Goal: Task Accomplishment & Management: Manage account settings

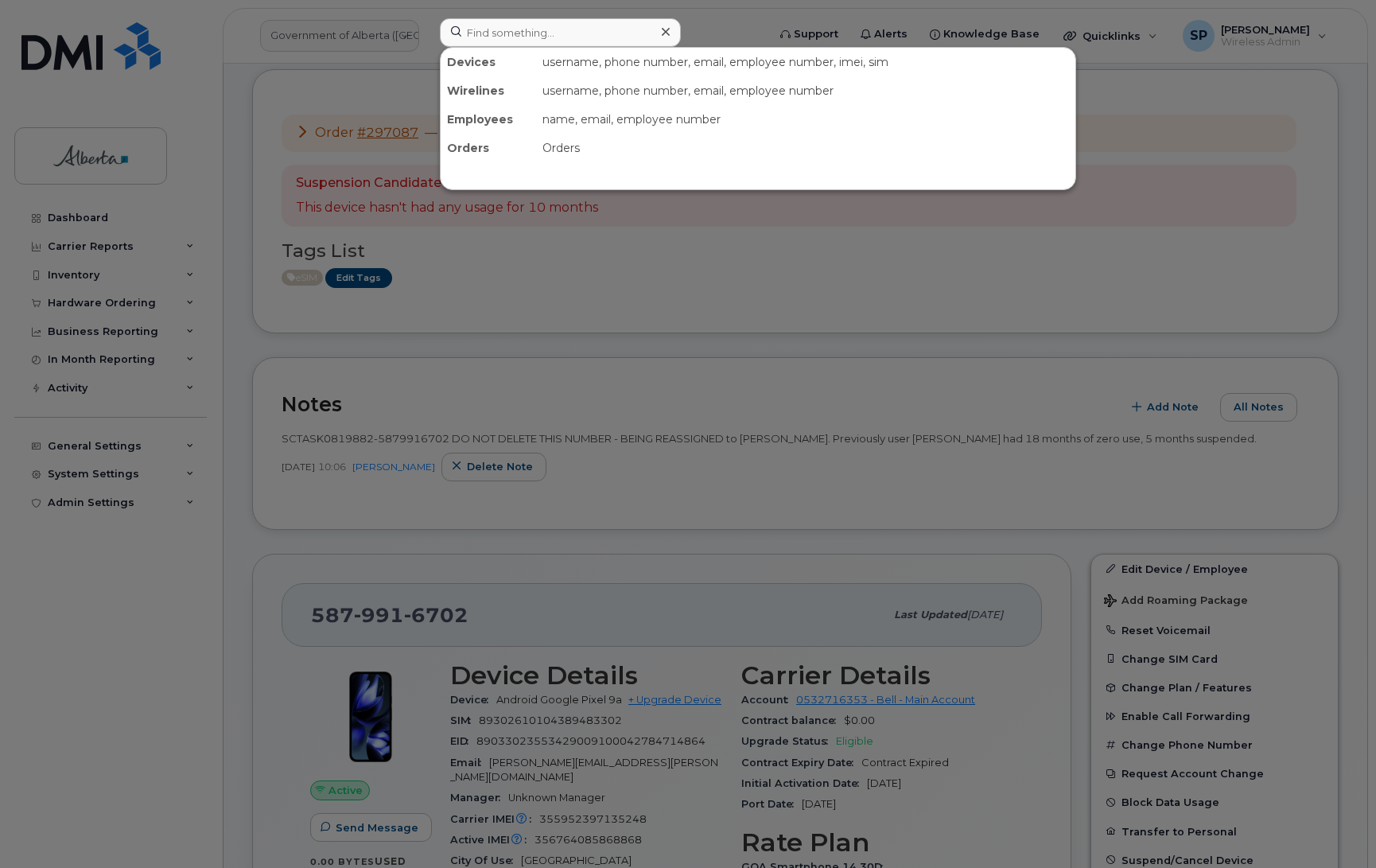
click at [488, 32] on input at bounding box center [560, 32] width 241 height 29
type input "7809740988"
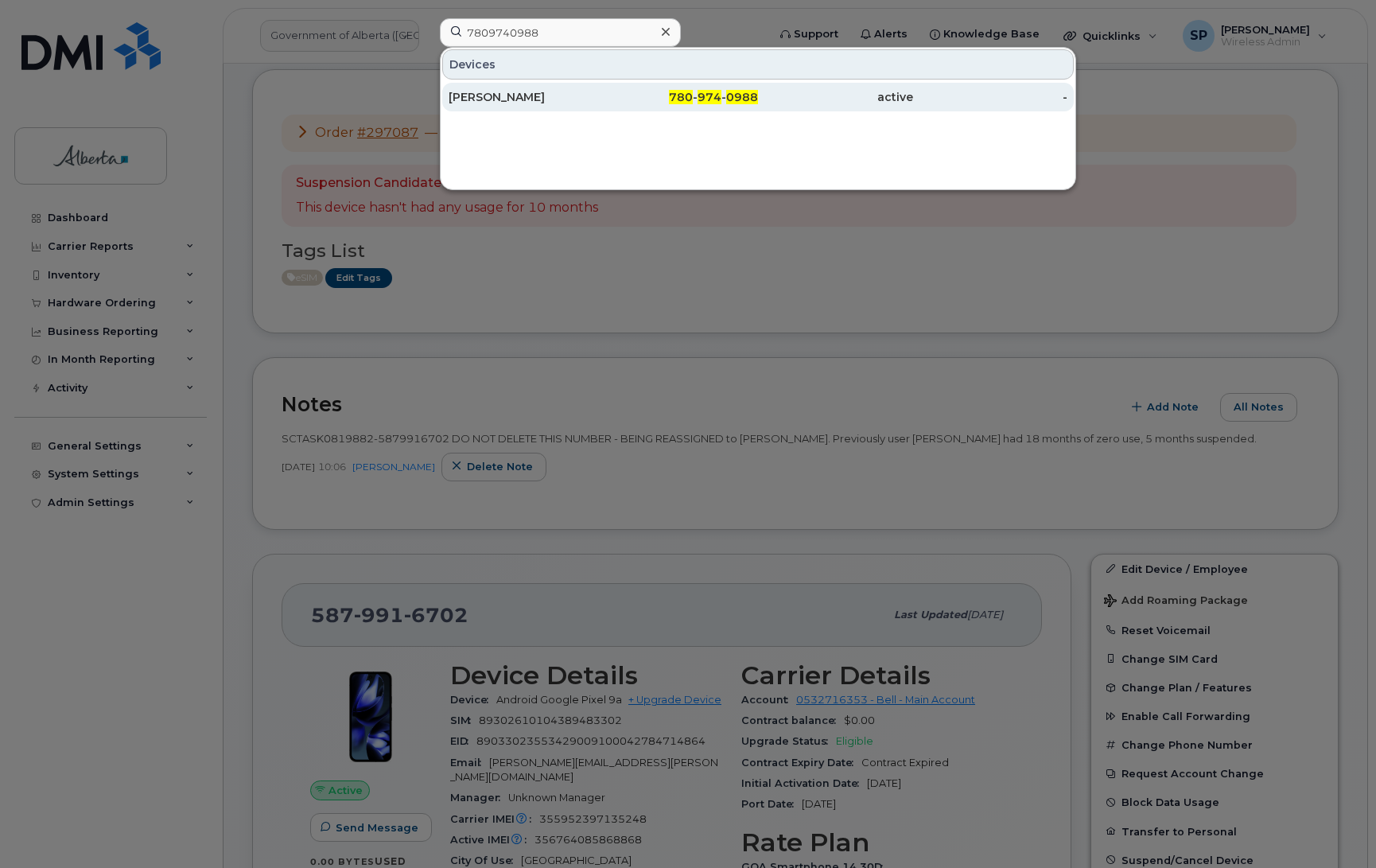
click at [499, 100] on div "[PERSON_NAME]" at bounding box center [526, 97] width 155 height 16
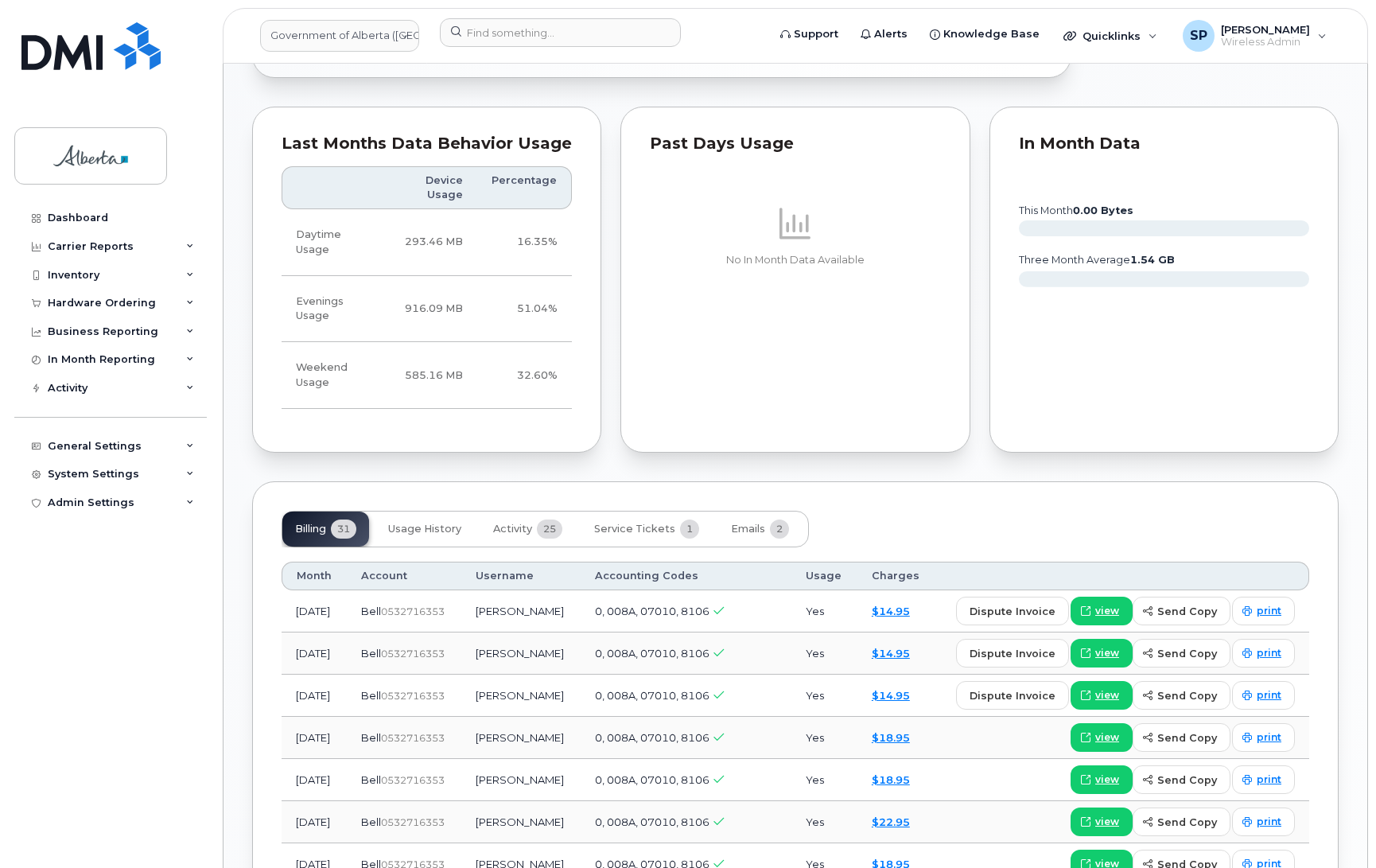
scroll to position [1005, 0]
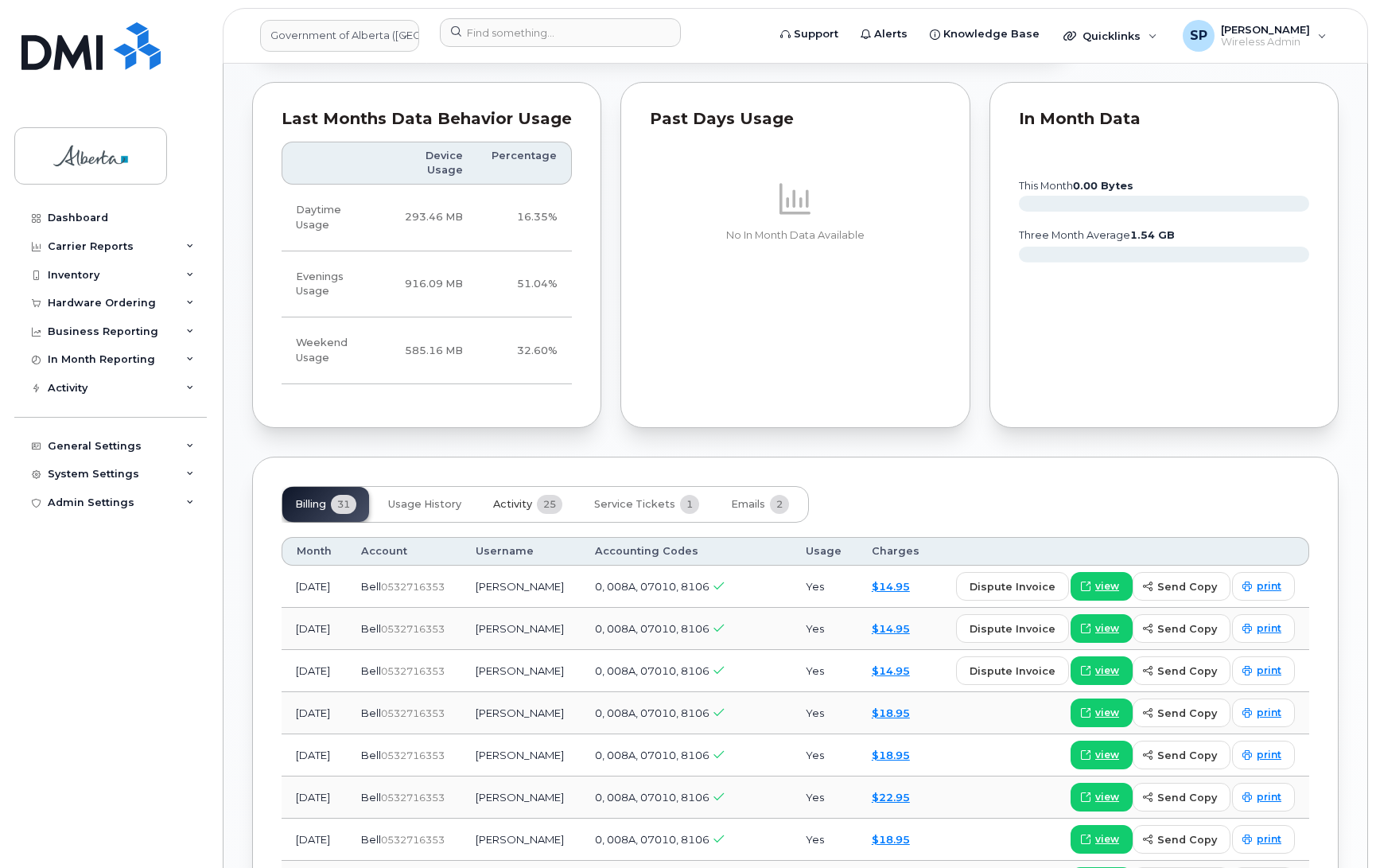
click at [506, 498] on span "Activity" at bounding box center [513, 504] width 39 height 13
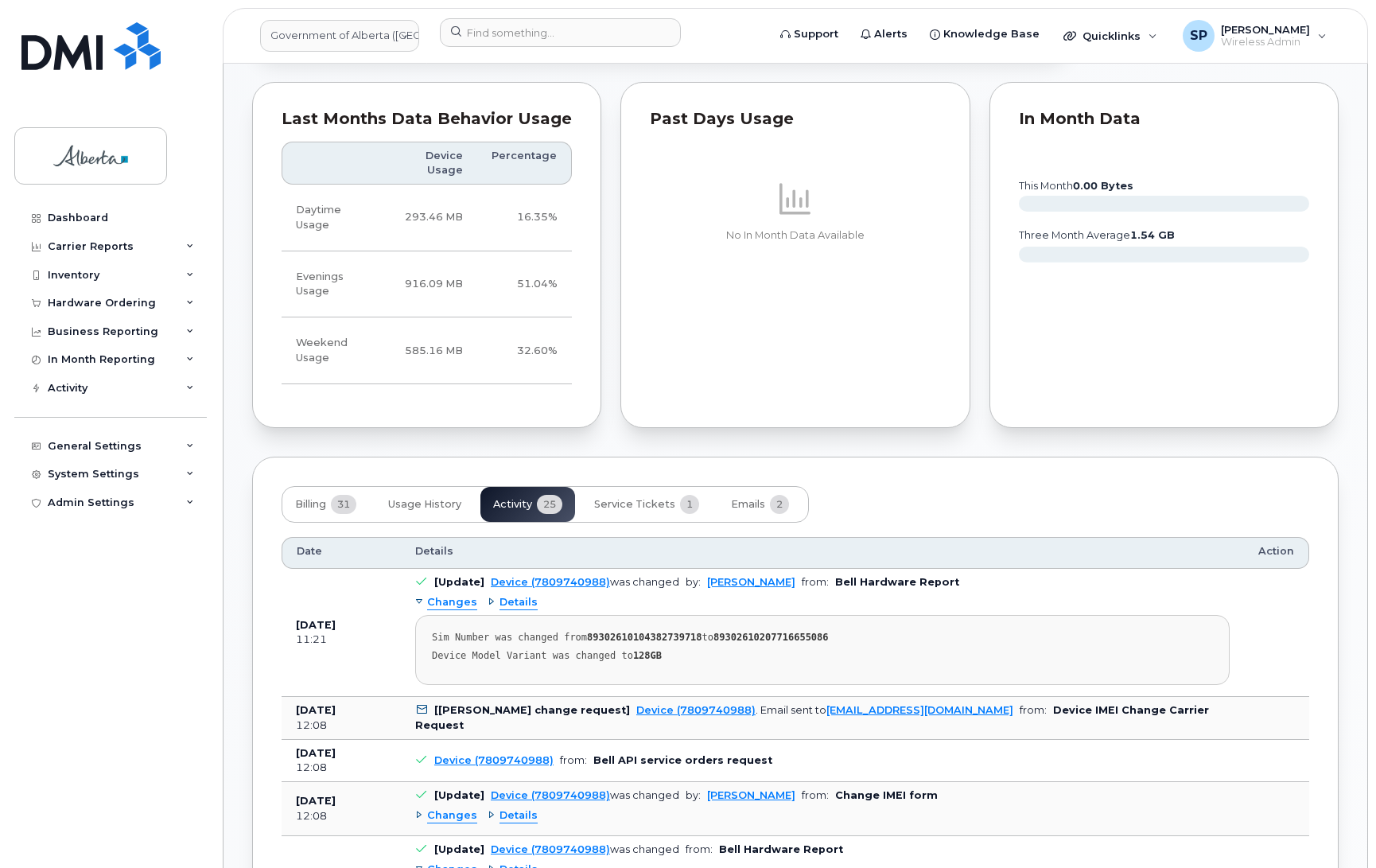
scroll to position [1016, 0]
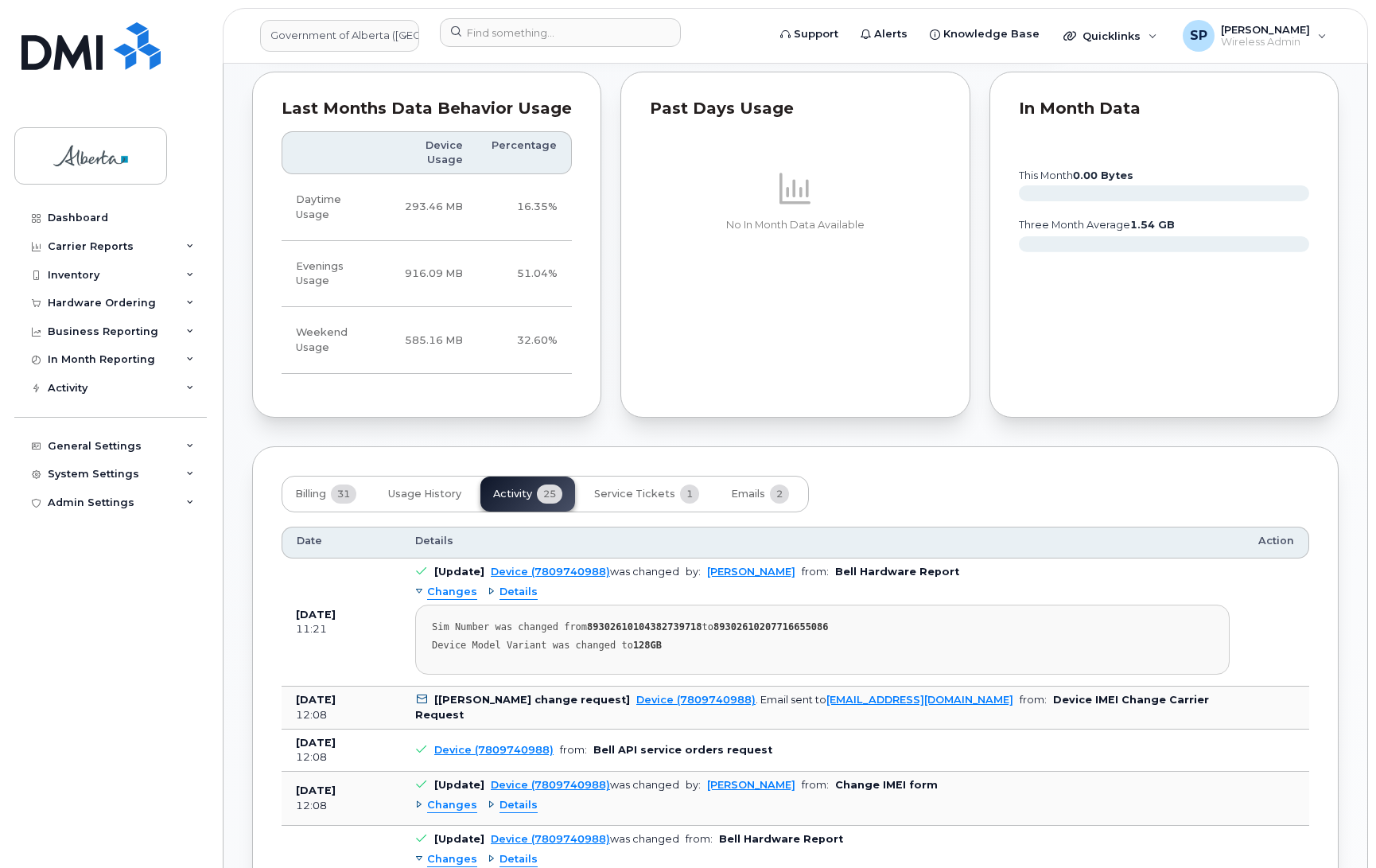
drag, startPoint x: 1374, startPoint y: 337, endPoint x: 1382, endPoint y: 196, distance: 141.2
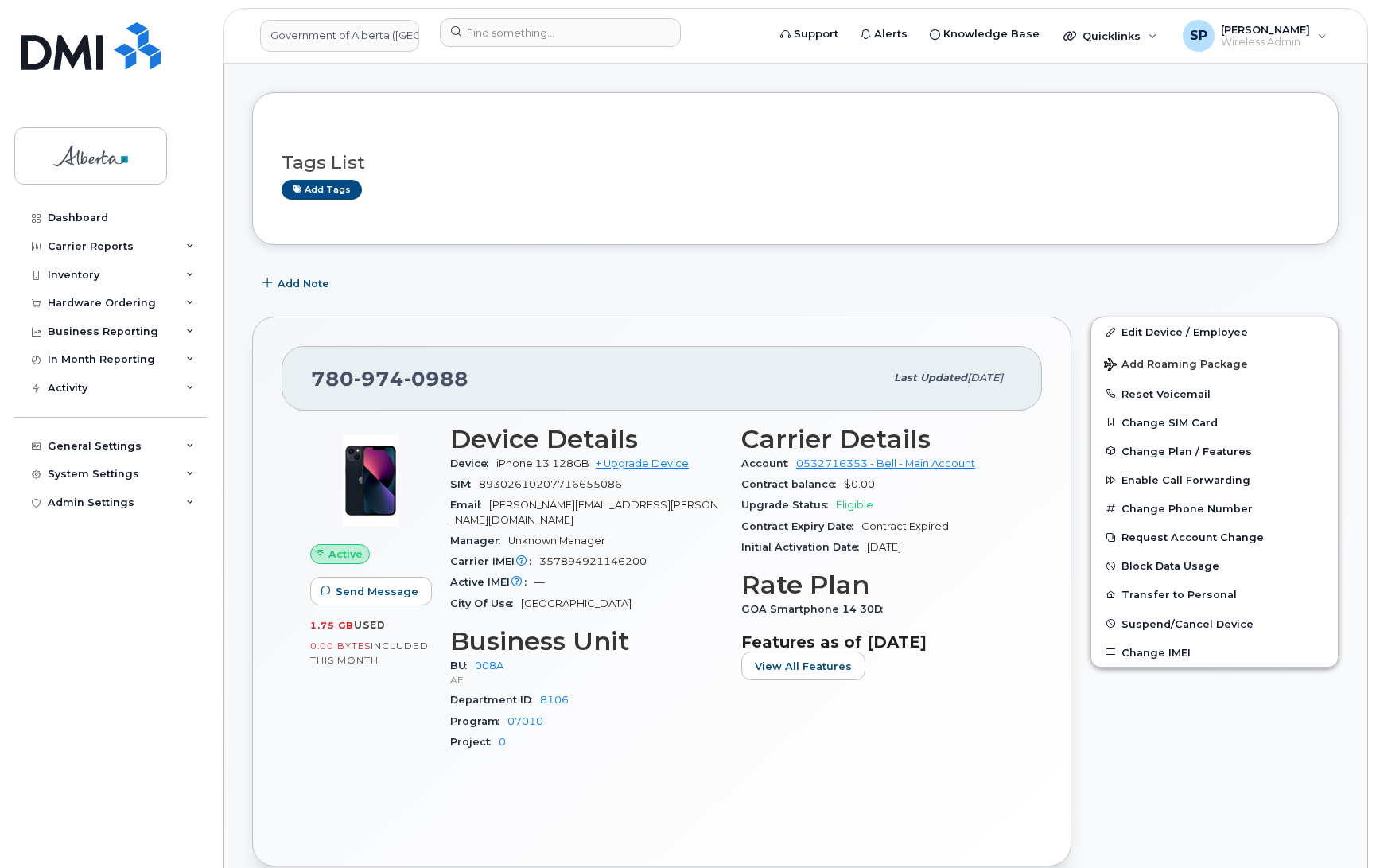
scroll to position [72, 0]
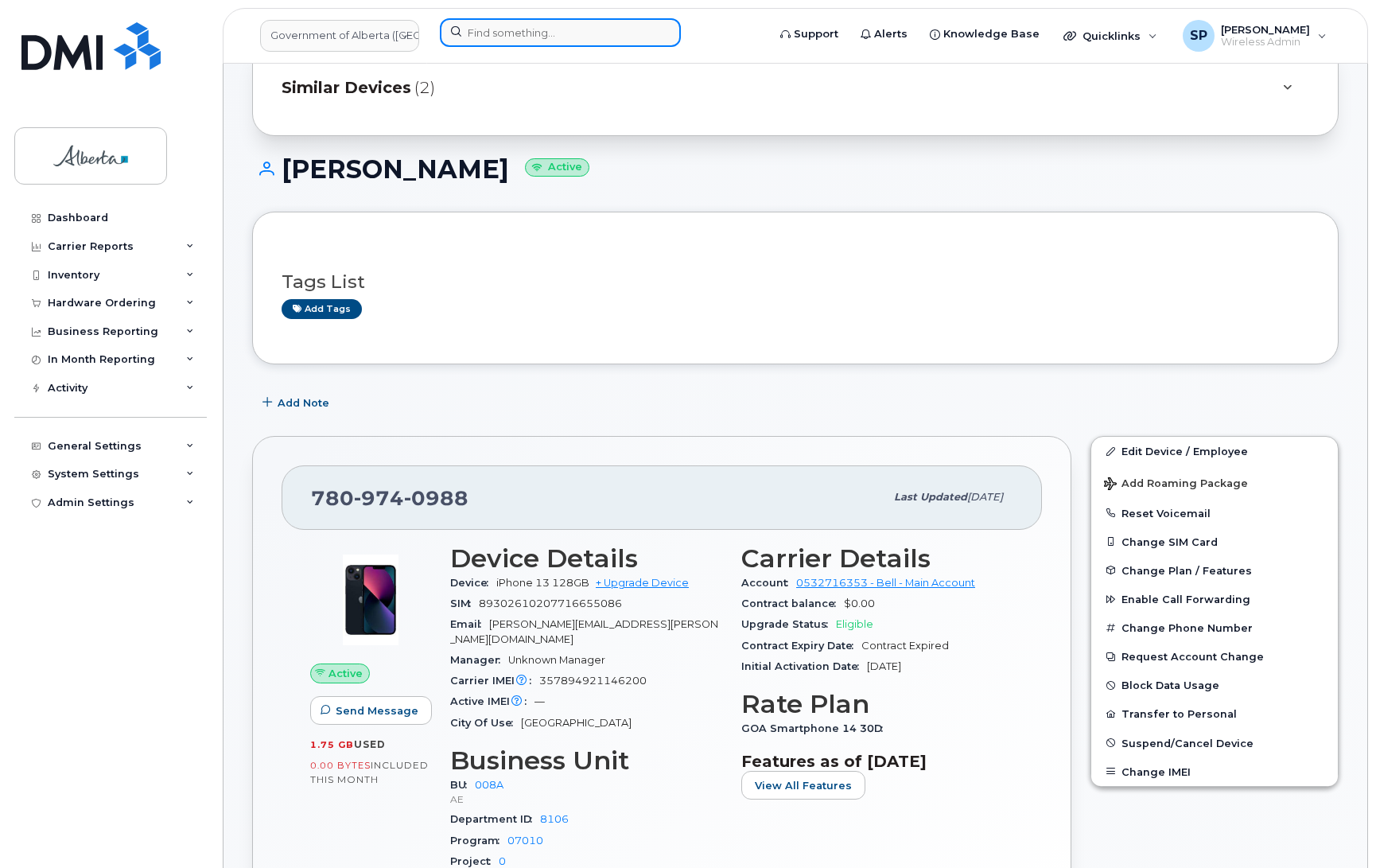
drag, startPoint x: 482, startPoint y: 44, endPoint x: 487, endPoint y: 37, distance: 8.6
click at [487, 37] on input at bounding box center [560, 32] width 241 height 29
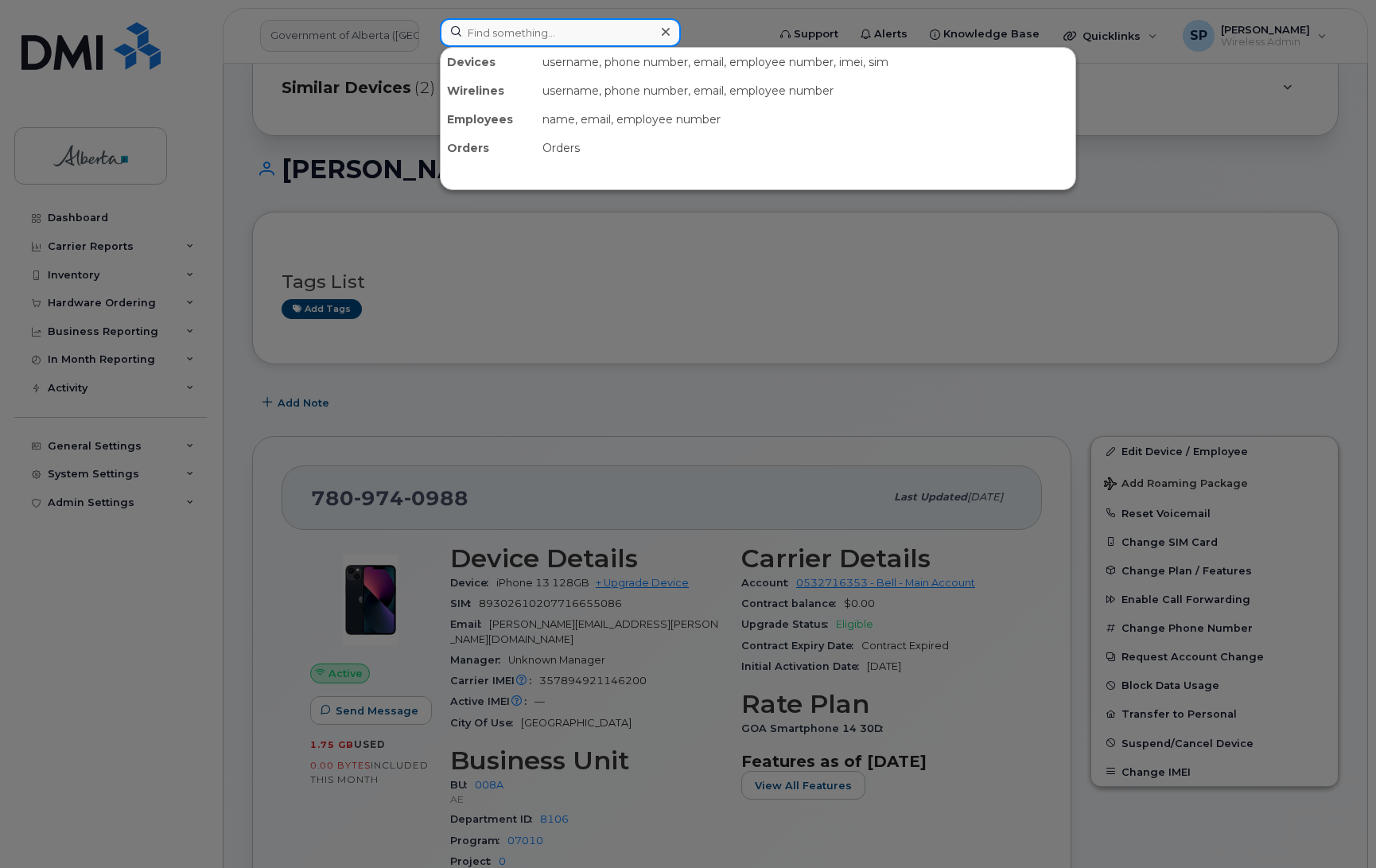
paste input "780-643-1974"
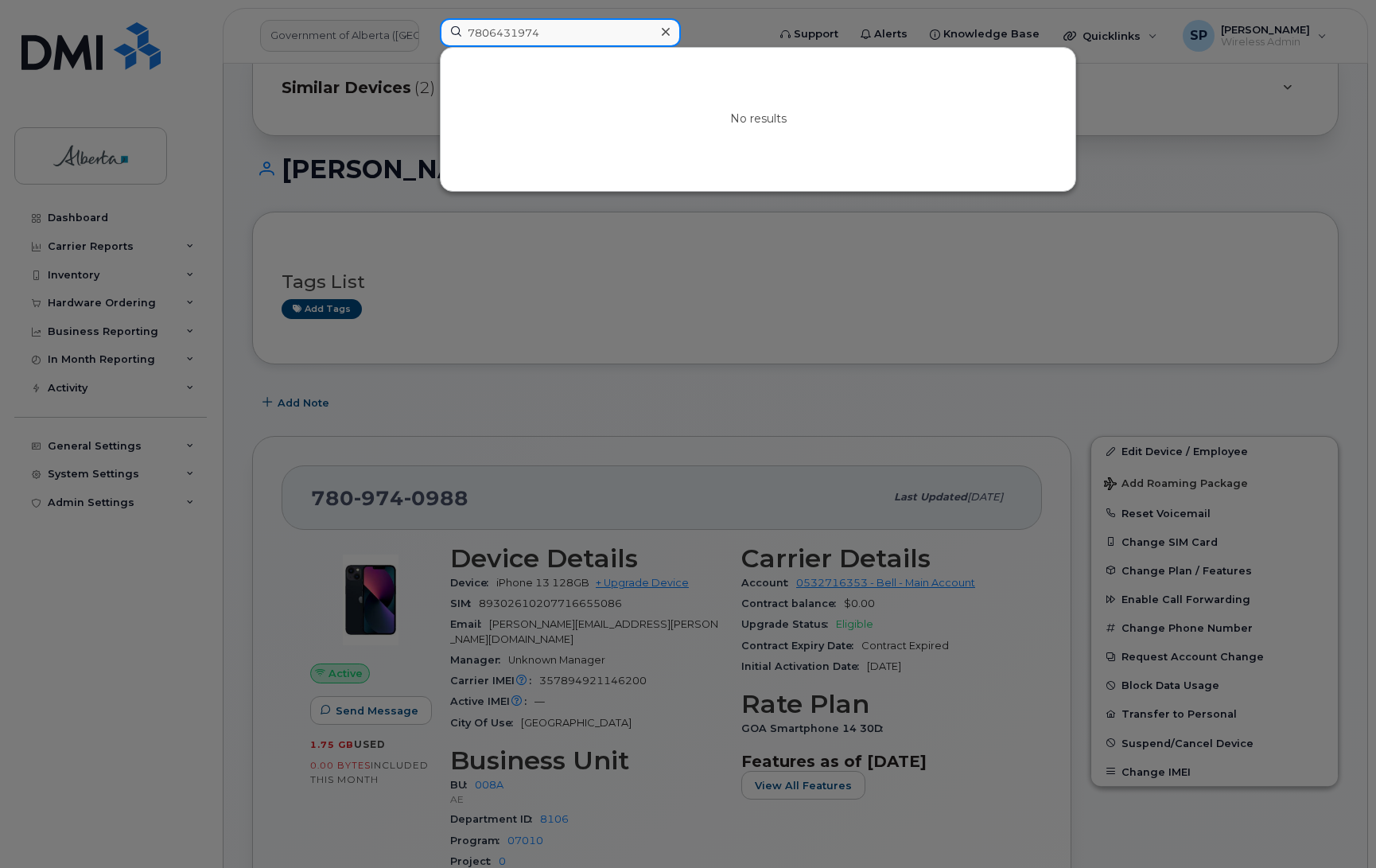
drag, startPoint x: 551, startPoint y: 29, endPoint x: 431, endPoint y: 34, distance: 120.1
click at [431, 34] on div "7806431974 No results" at bounding box center [598, 35] width 342 height 35
click at [637, 90] on div "No results" at bounding box center [758, 119] width 635 height 143
drag, startPoint x: 554, startPoint y: 28, endPoint x: 205, endPoint y: 45, distance: 349.4
click at [427, 45] on div "7806431974 No results" at bounding box center [598, 35] width 342 height 35
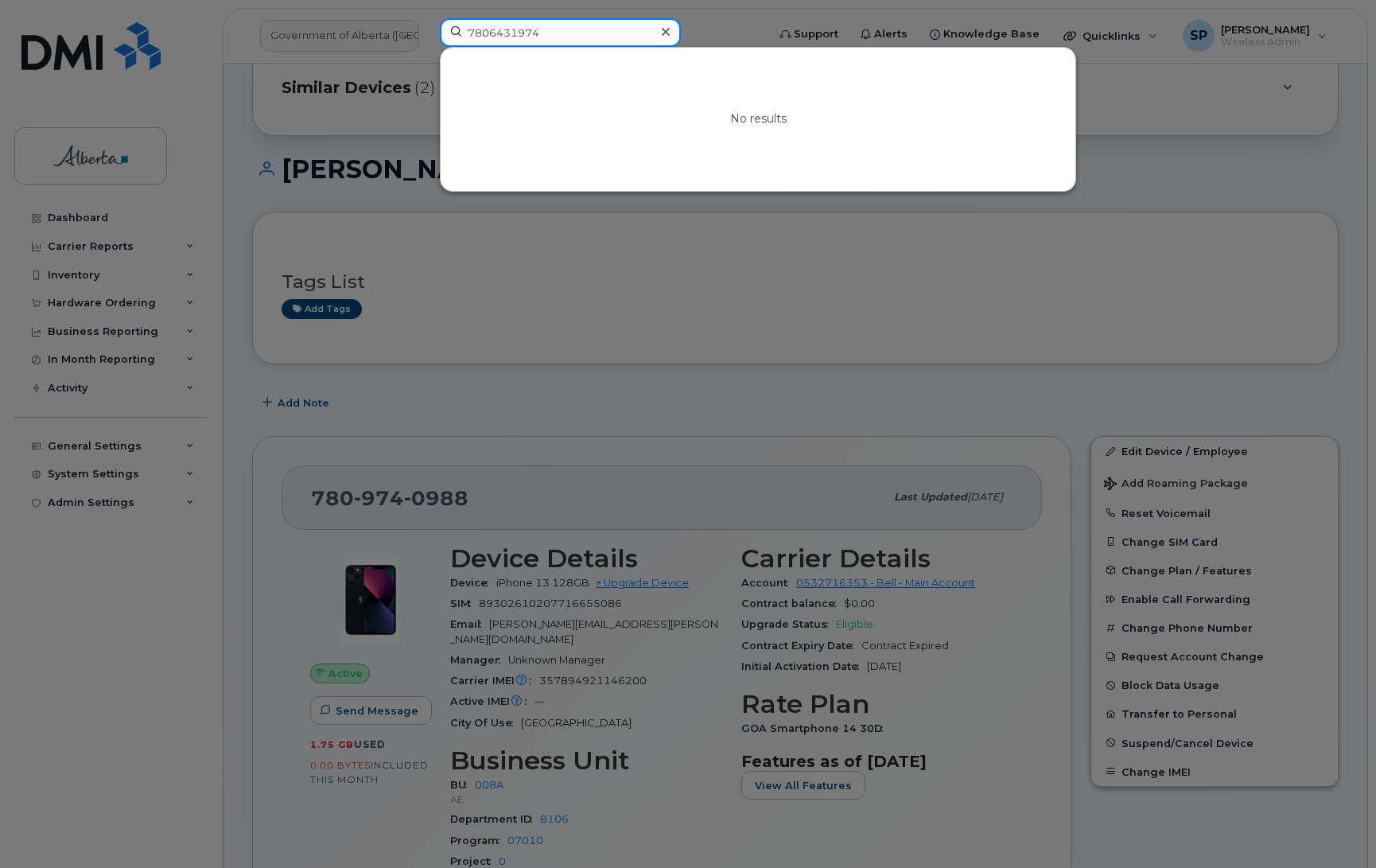
paste input "Sendquick"
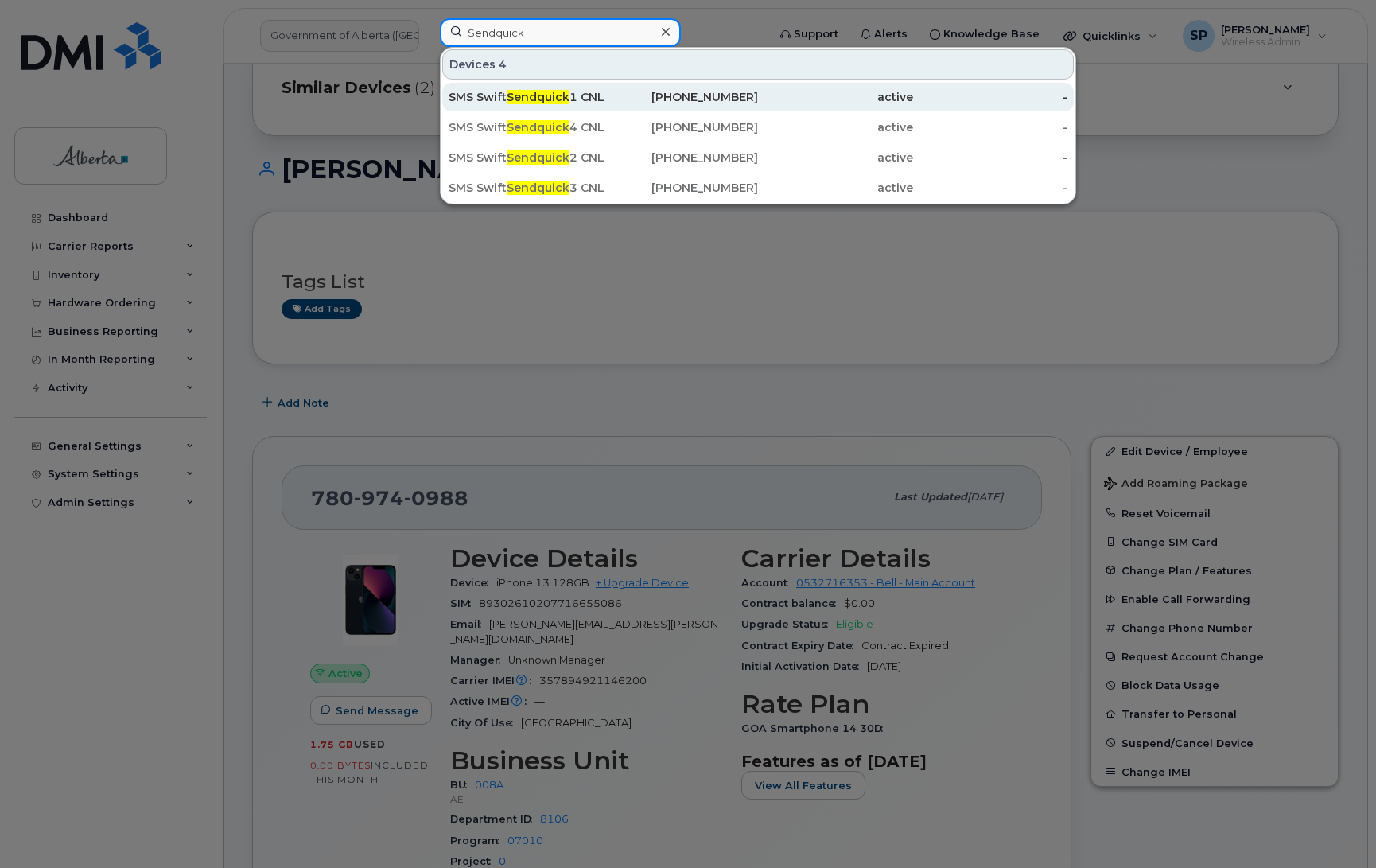
type input "Sendquick"
click at [519, 100] on span "Sendquick" at bounding box center [538, 96] width 63 height 14
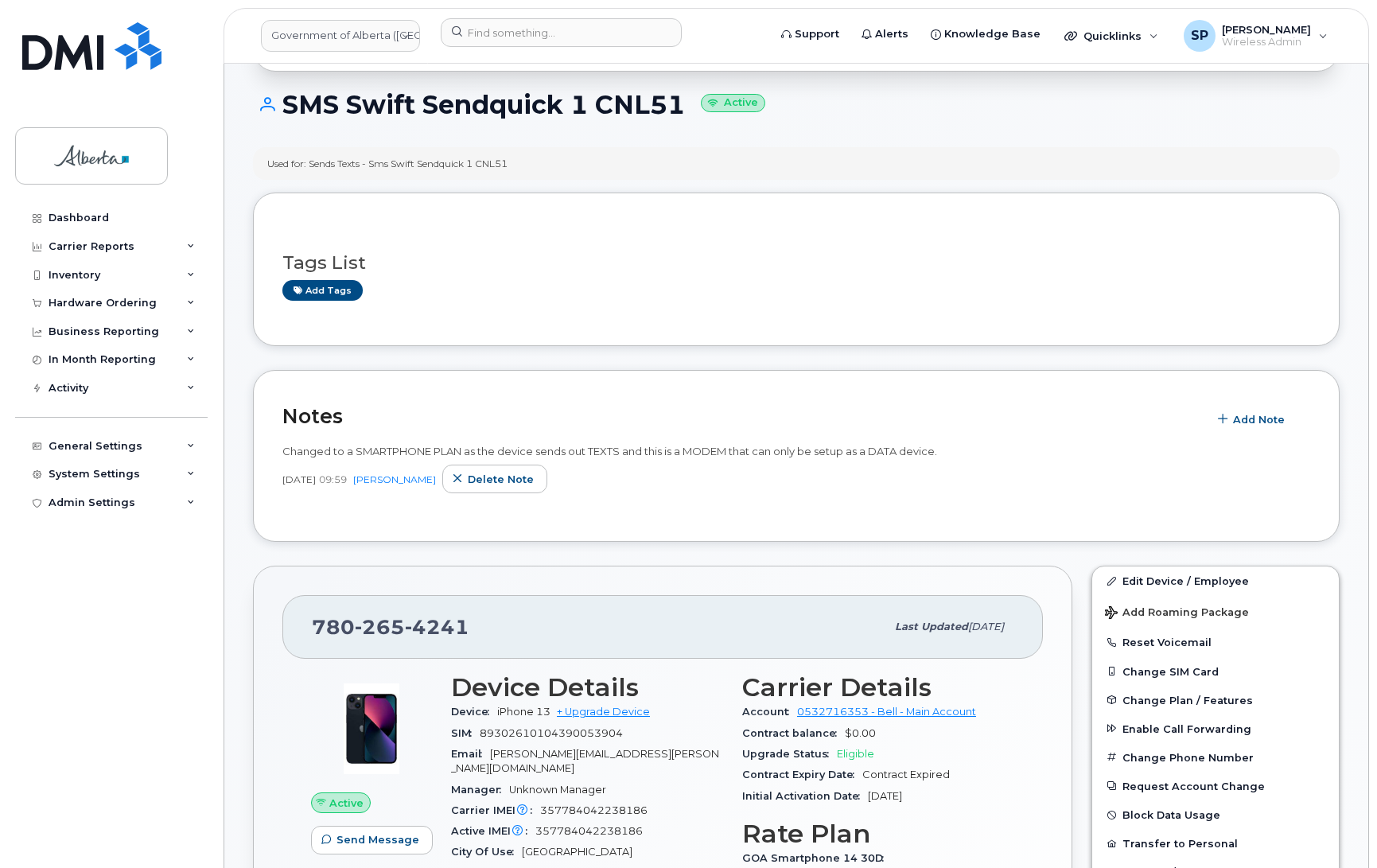
scroll to position [165, 0]
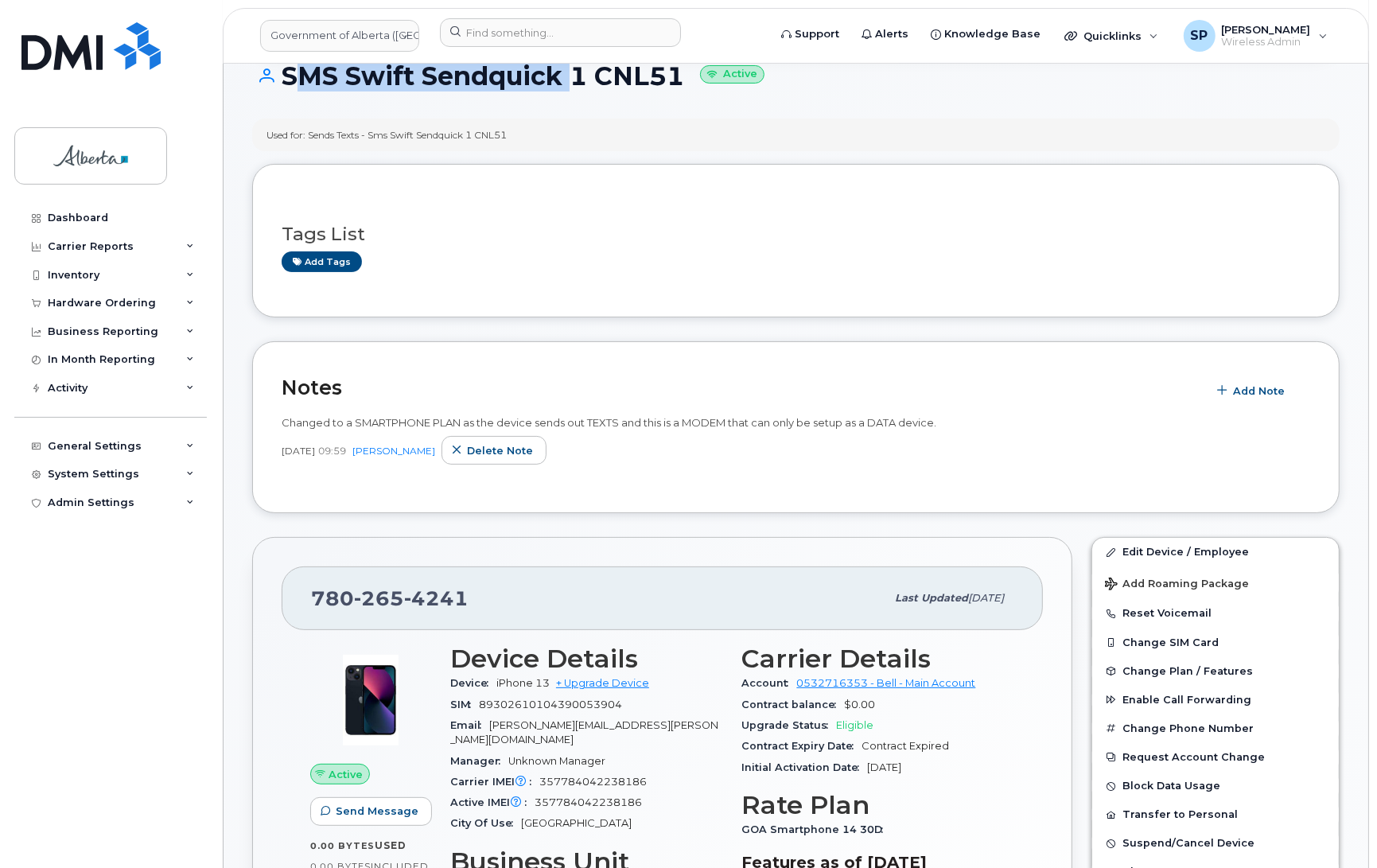
drag, startPoint x: 563, startPoint y: 72, endPoint x: 280, endPoint y: 81, distance: 283.1
click at [280, 81] on h1 "SMS Swift Sendquick 1 CNL51 Active" at bounding box center [796, 76] width 1088 height 28
click at [591, 132] on div "Used for: Sends Texts - Sms Swift Sendquick 1 CNL51" at bounding box center [796, 135] width 1088 height 32
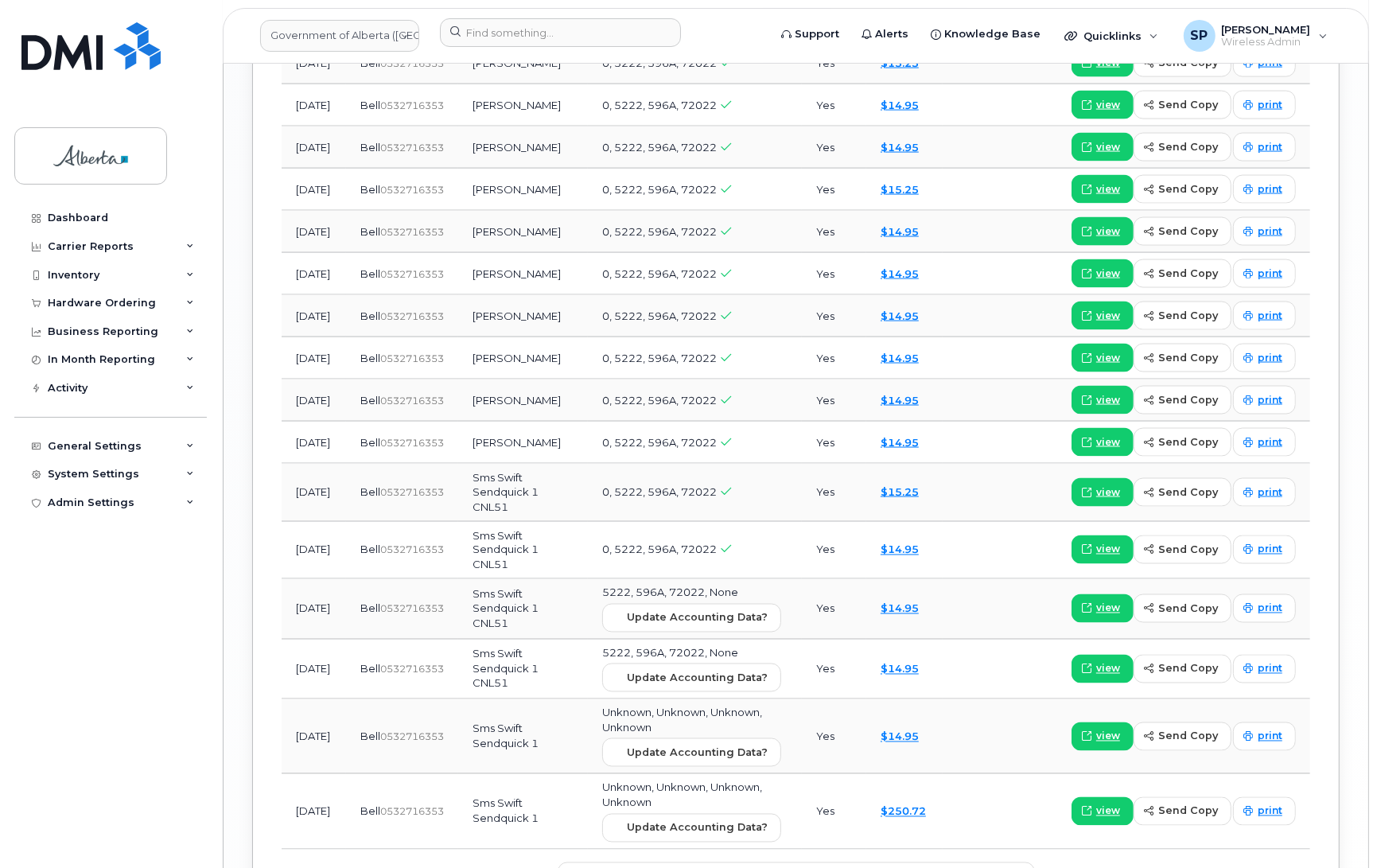
scroll to position [2364, 0]
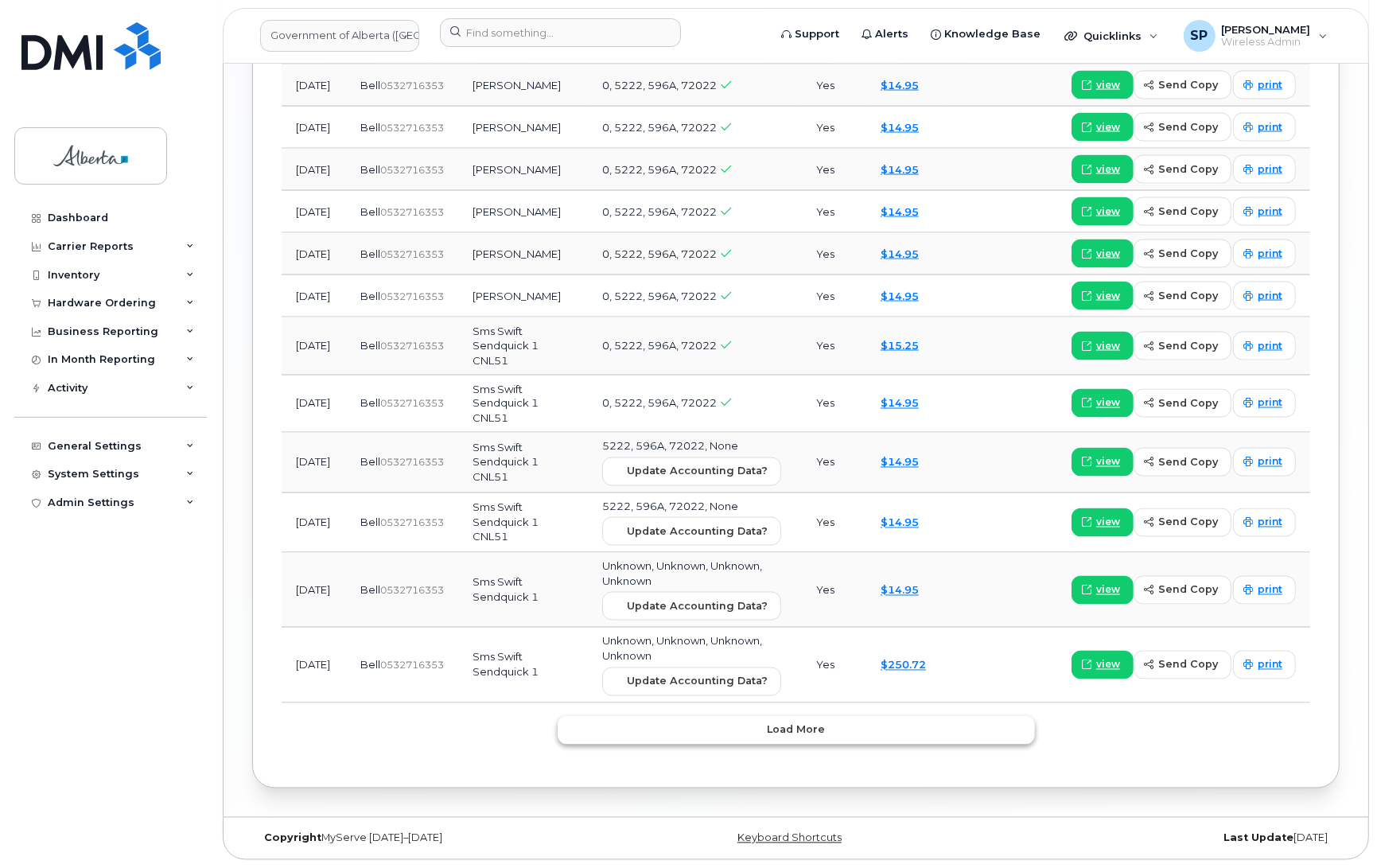
click at [818, 729] on span "Load more" at bounding box center [796, 730] width 58 height 15
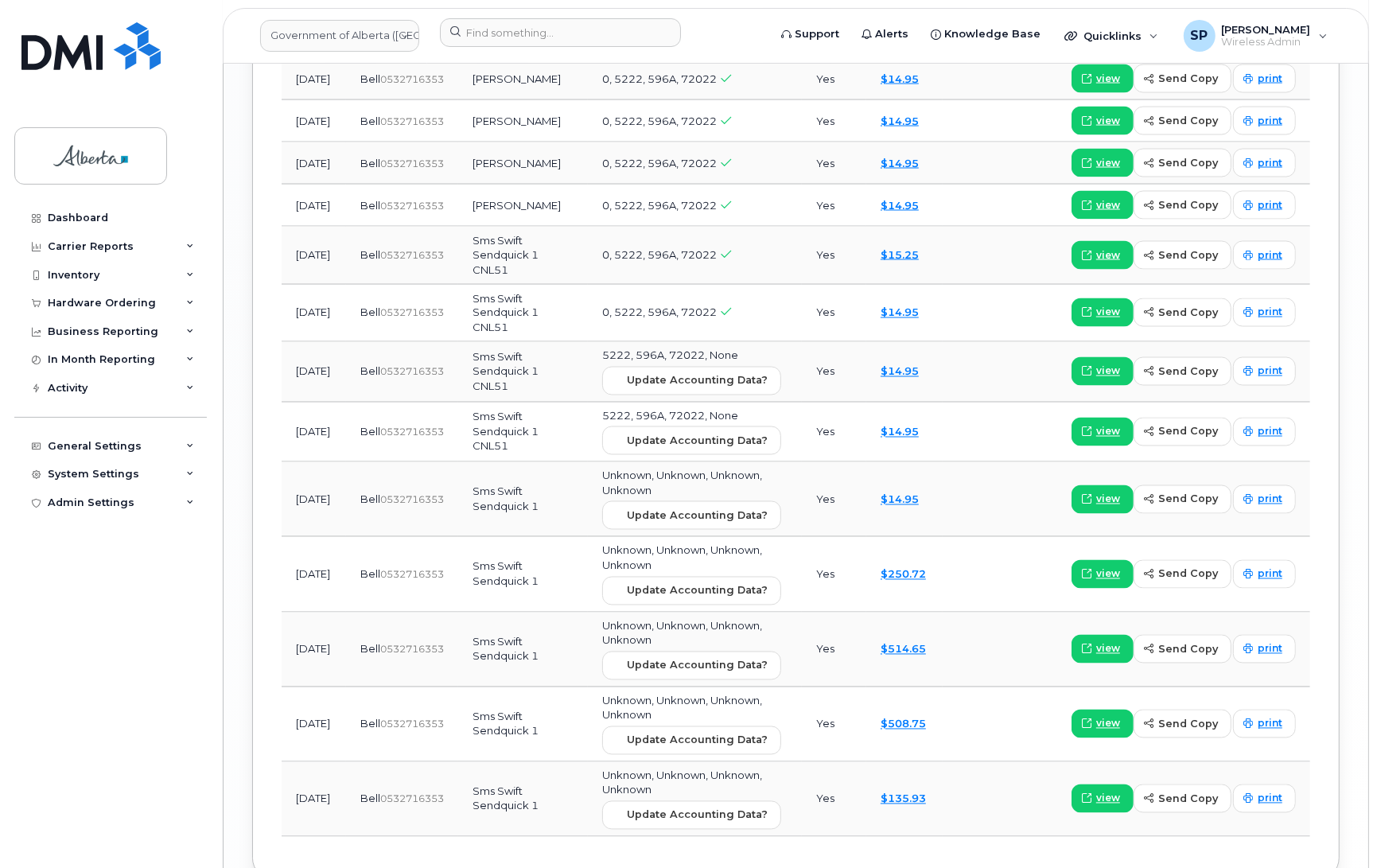
scroll to position [2548, 0]
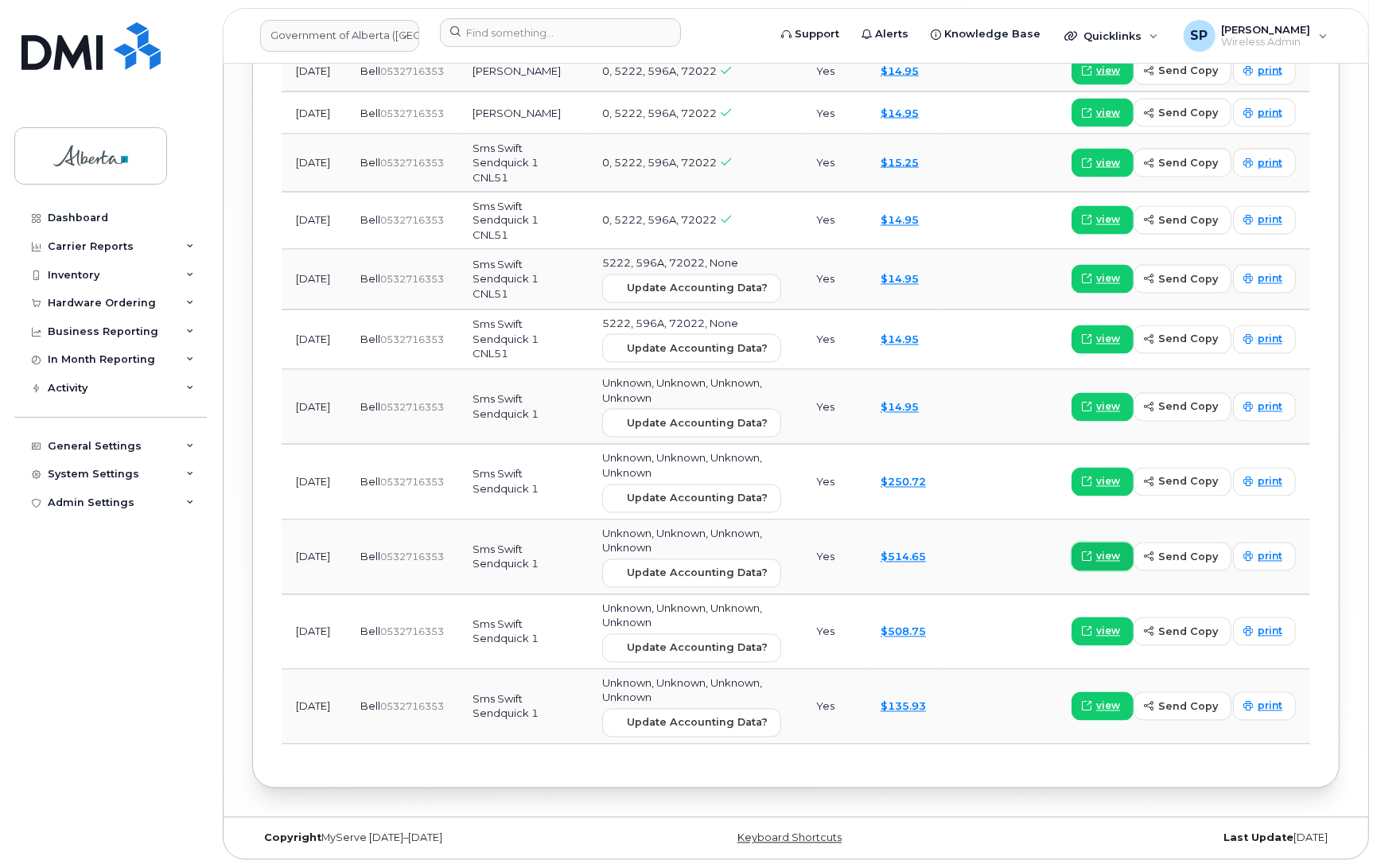
click at [1102, 561] on span "view" at bounding box center [1108, 557] width 24 height 14
click at [922, 553] on link "$514.65" at bounding box center [903, 557] width 45 height 13
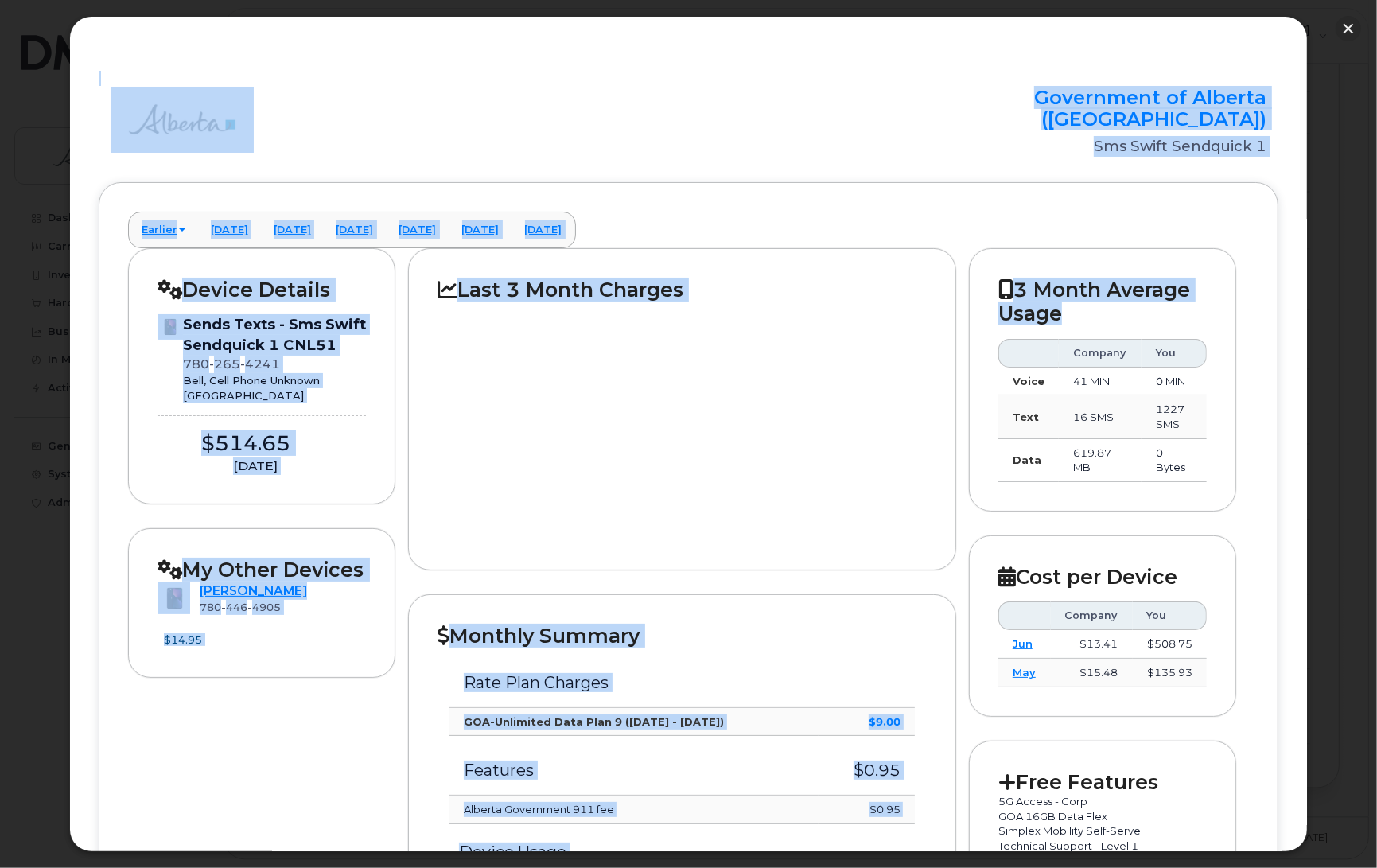
drag, startPoint x: 1309, startPoint y: 390, endPoint x: 1297, endPoint y: 431, distance: 42.7
click at [1297, 431] on div "× Government of Alberta (GOA) Sms Swift Sendquick 1 Earlier February 2025 Janua…" at bounding box center [688, 434] width 1377 height 868
click at [876, 458] on div at bounding box center [682, 421] width 489 height 240
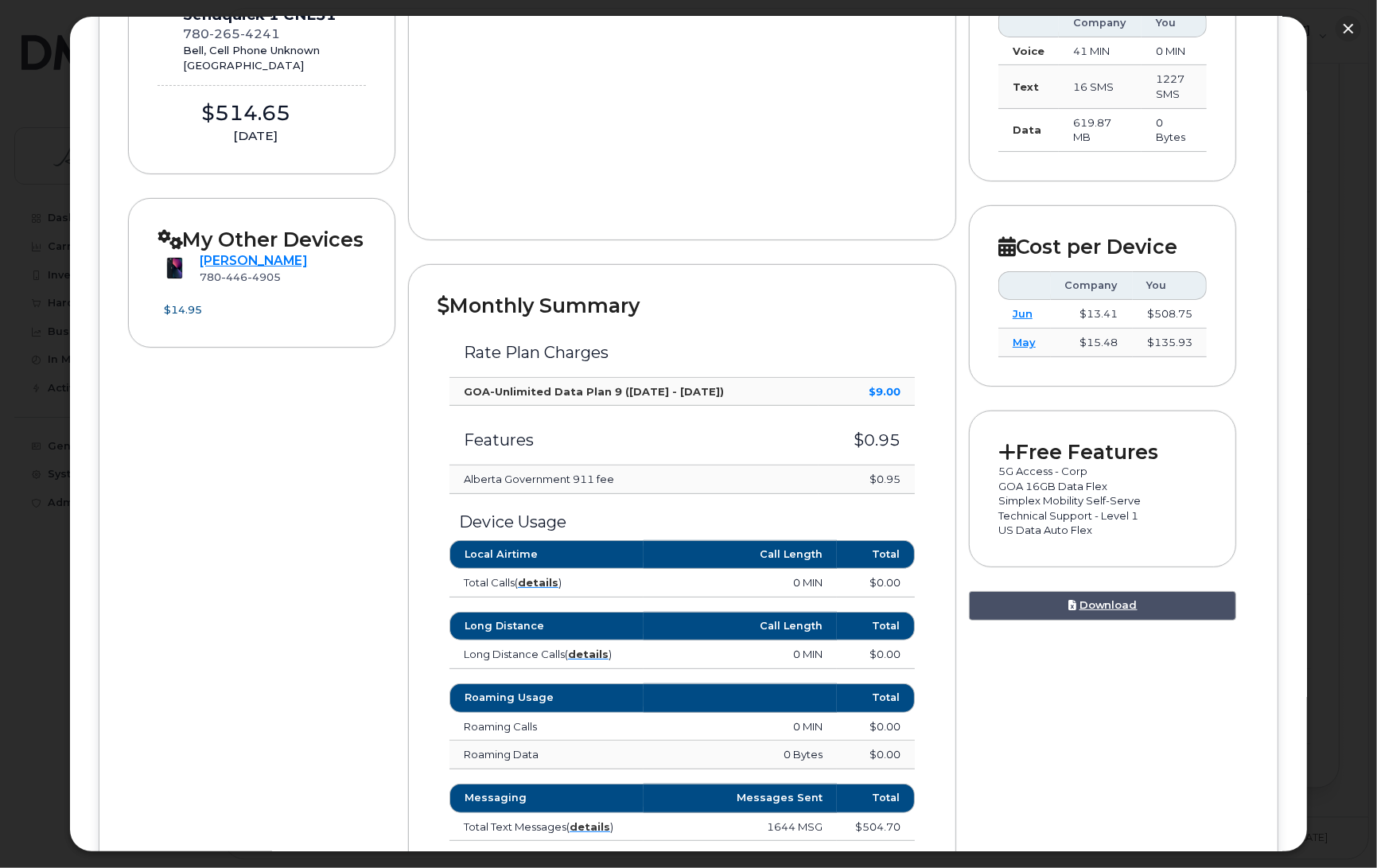
scroll to position [0, 0]
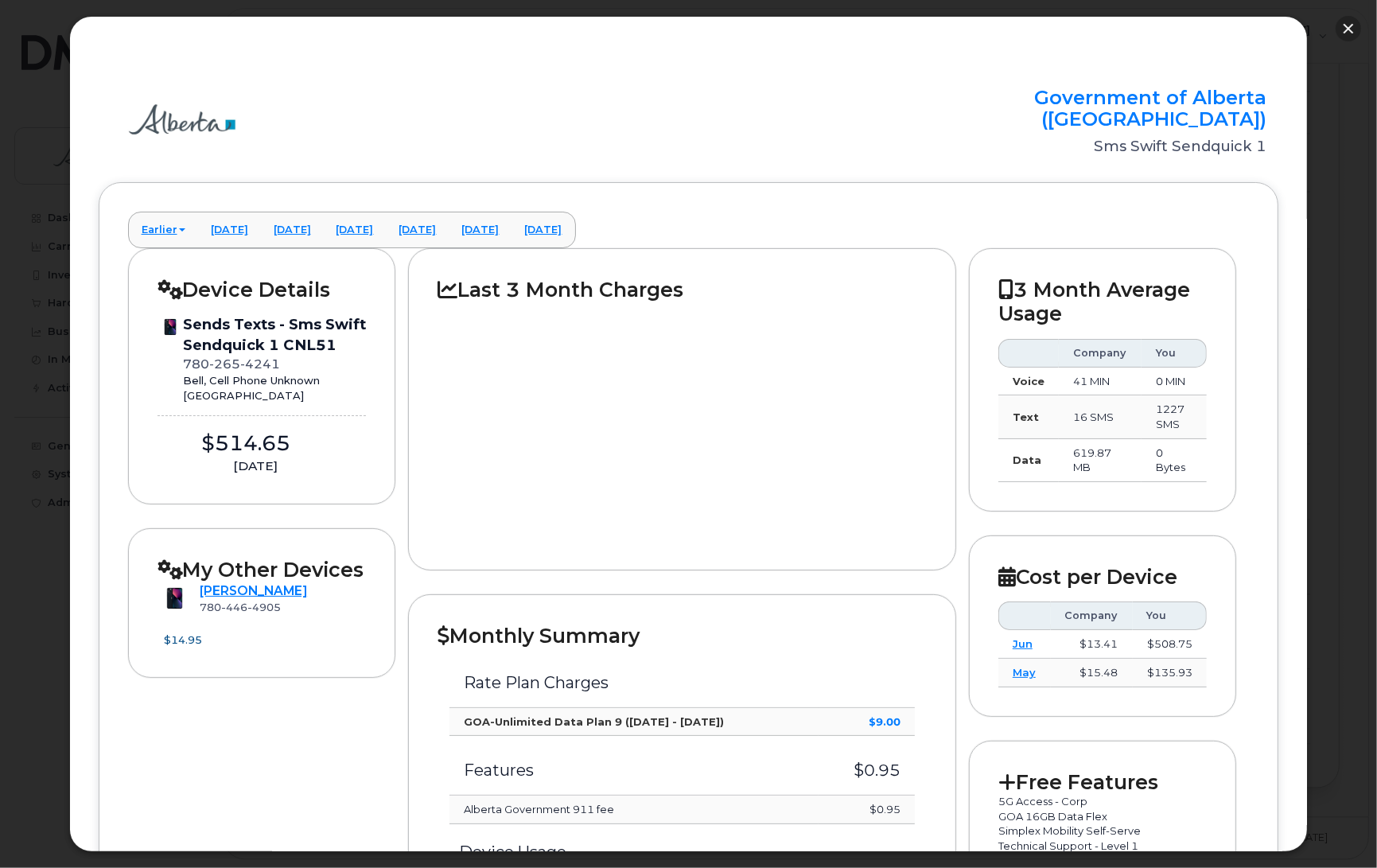
click at [1349, 28] on button "button" at bounding box center [1349, 29] width 26 height 26
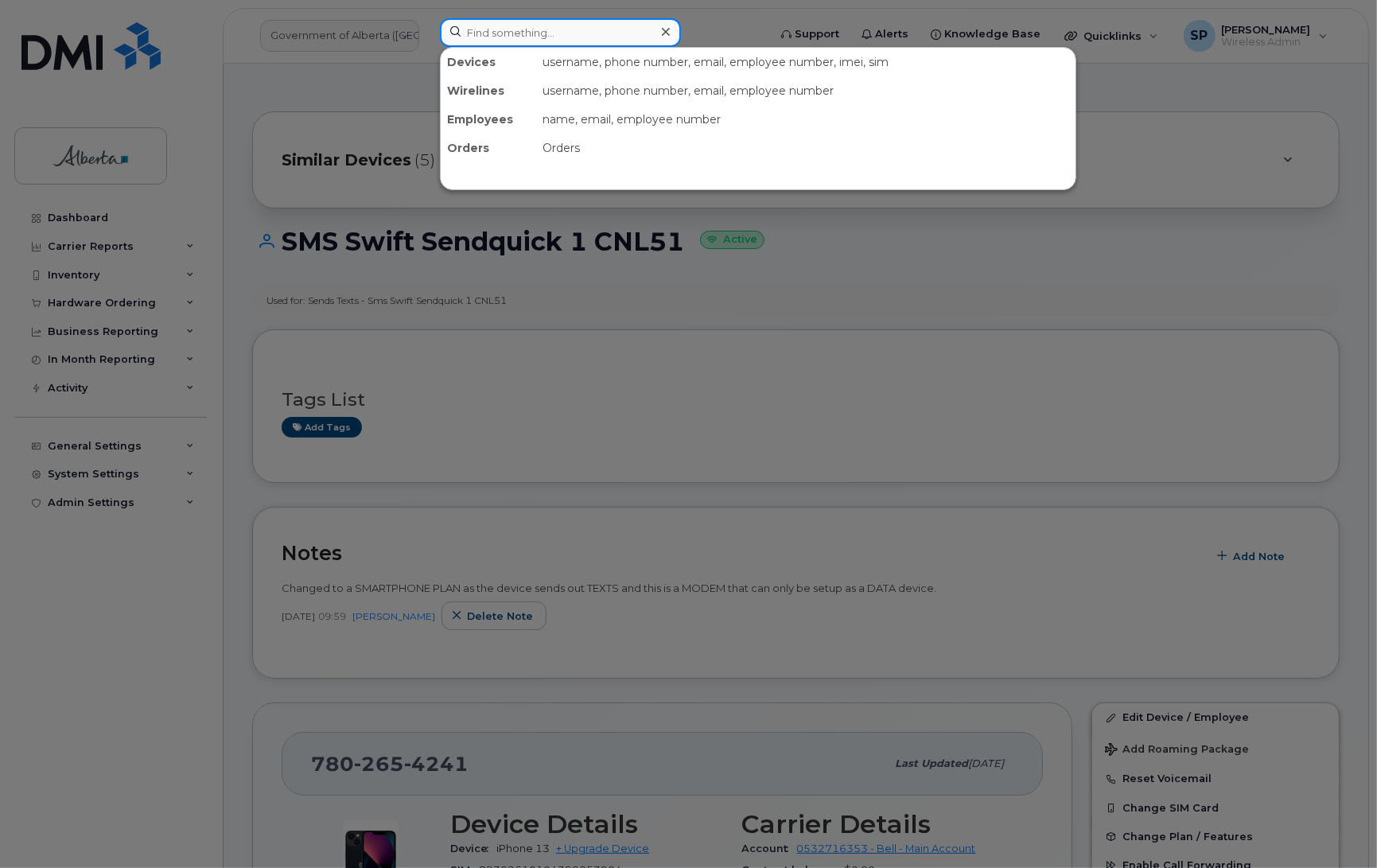
click at [569, 32] on input at bounding box center [560, 32] width 241 height 29
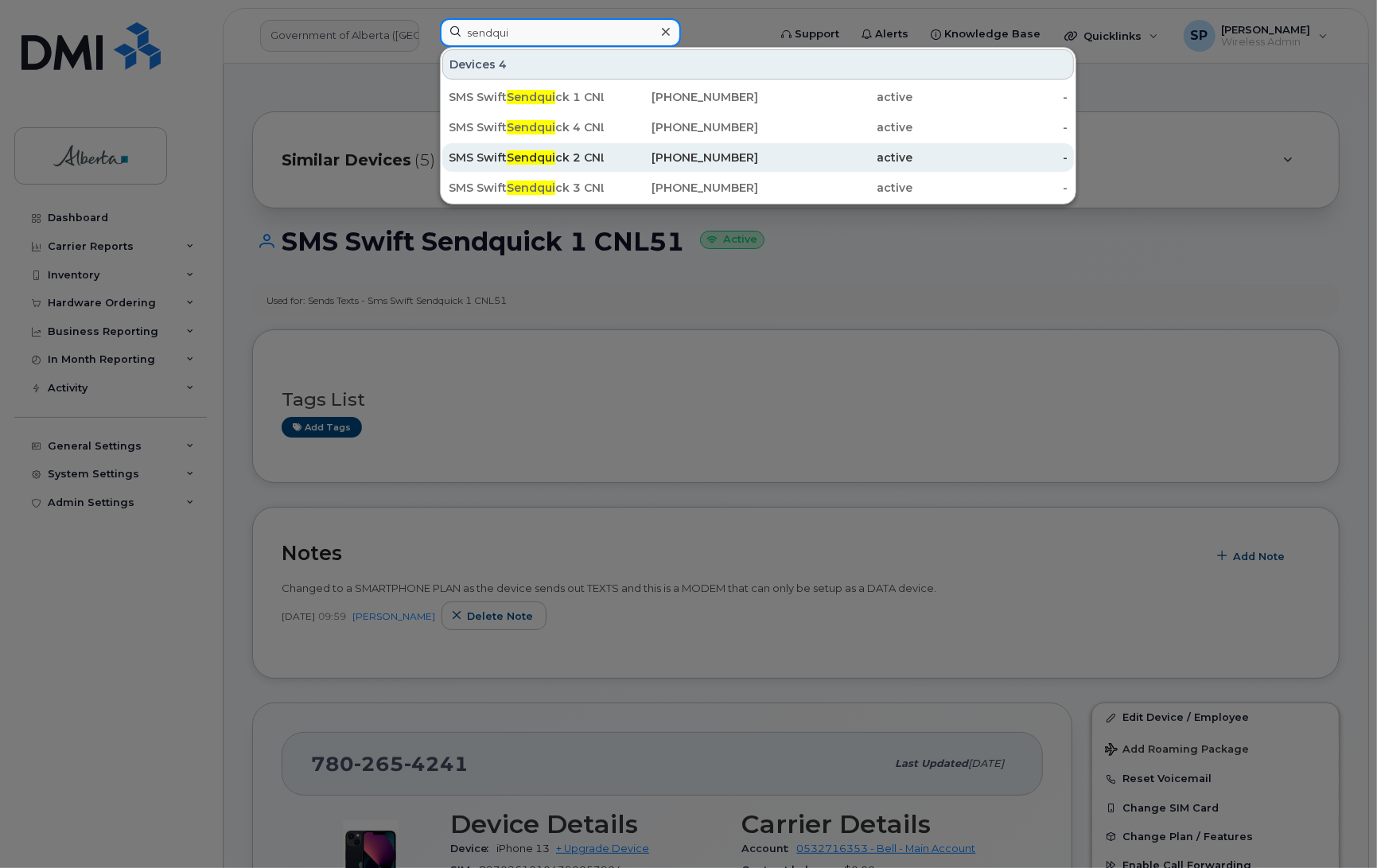
type input "sendqui"
click at [527, 155] on span "Sendqui" at bounding box center [530, 157] width 49 height 14
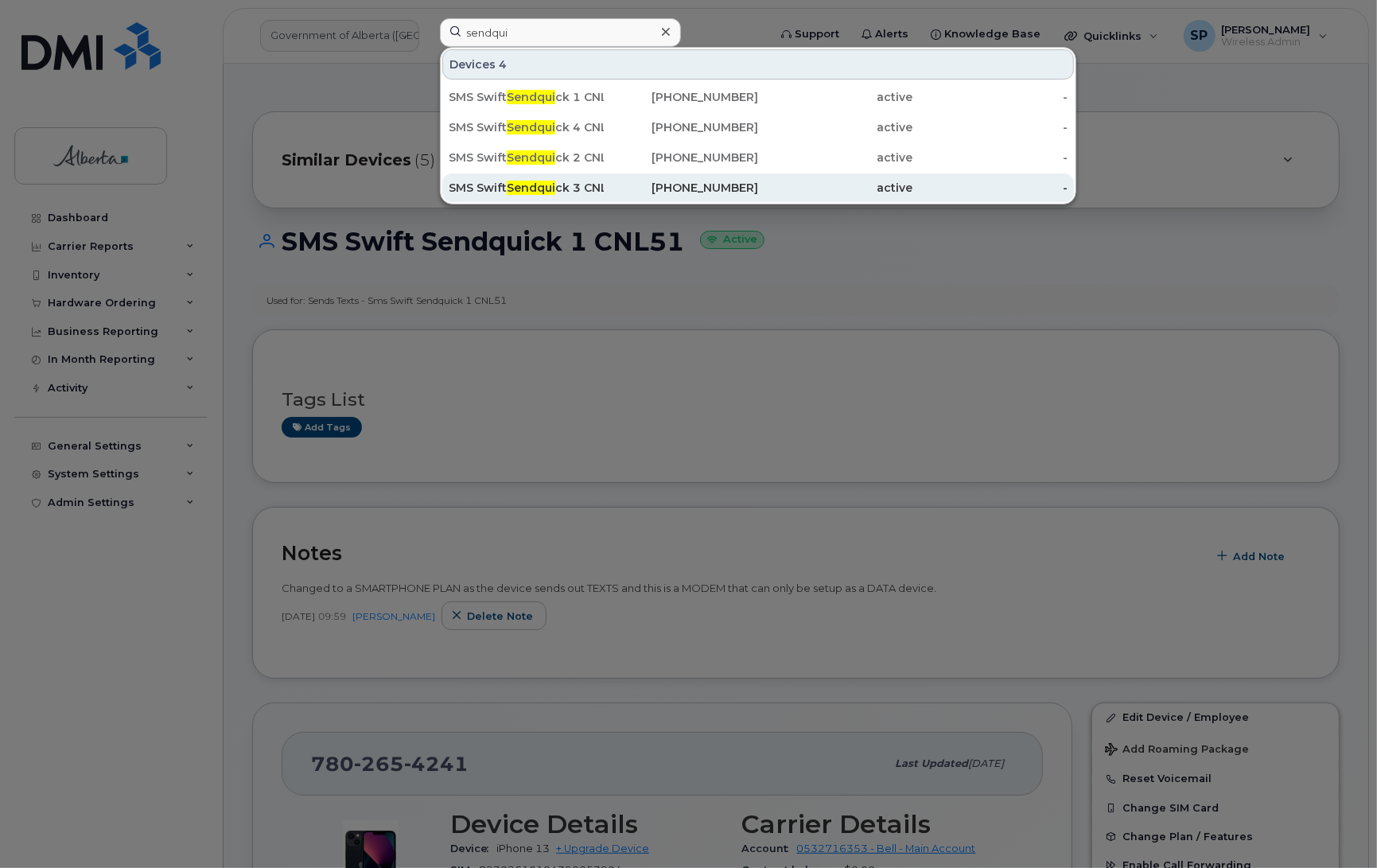
click at [546, 187] on span "Sendqui" at bounding box center [530, 188] width 49 height 14
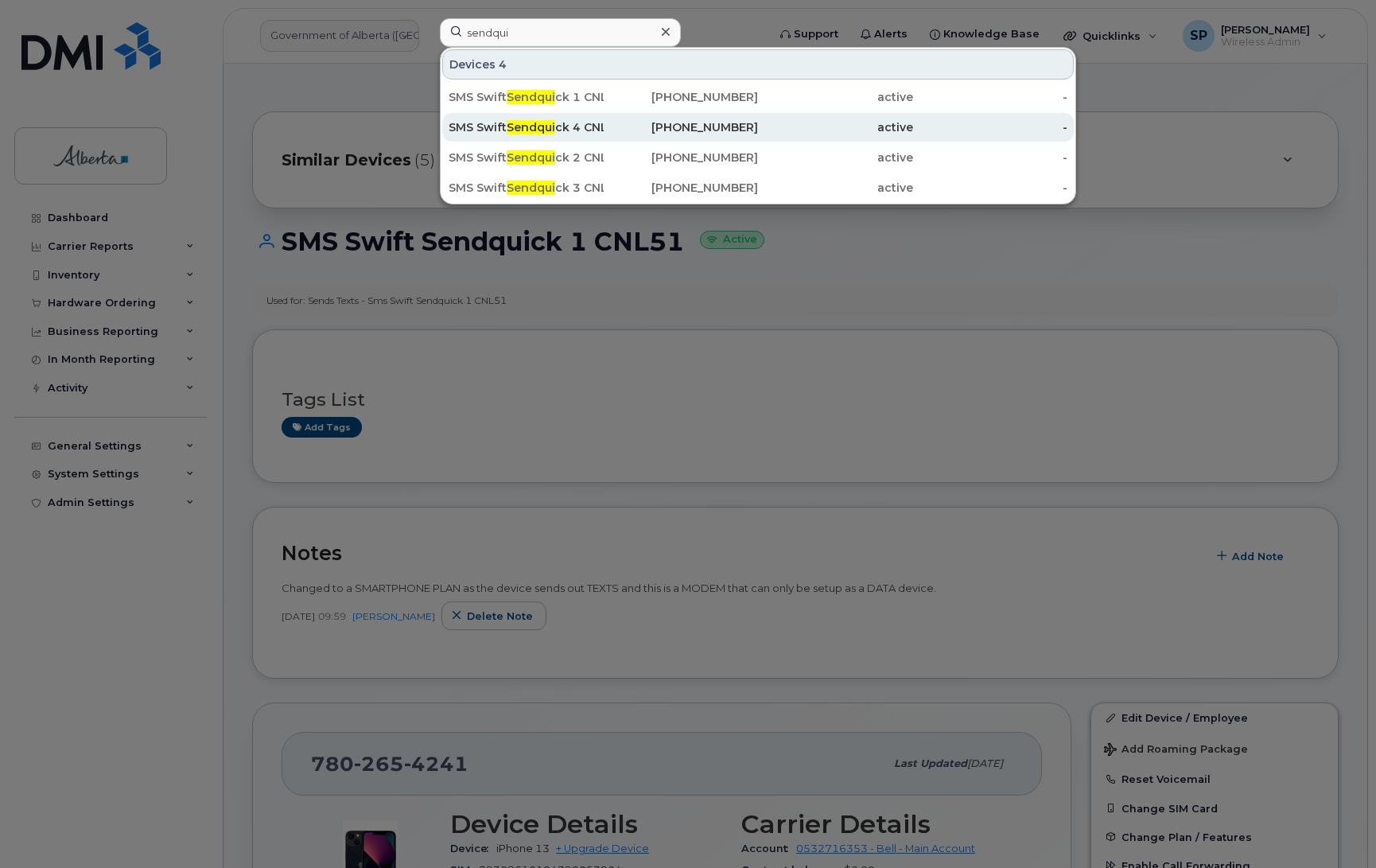
click at [510, 131] on span "Sendqui" at bounding box center [530, 127] width 49 height 14
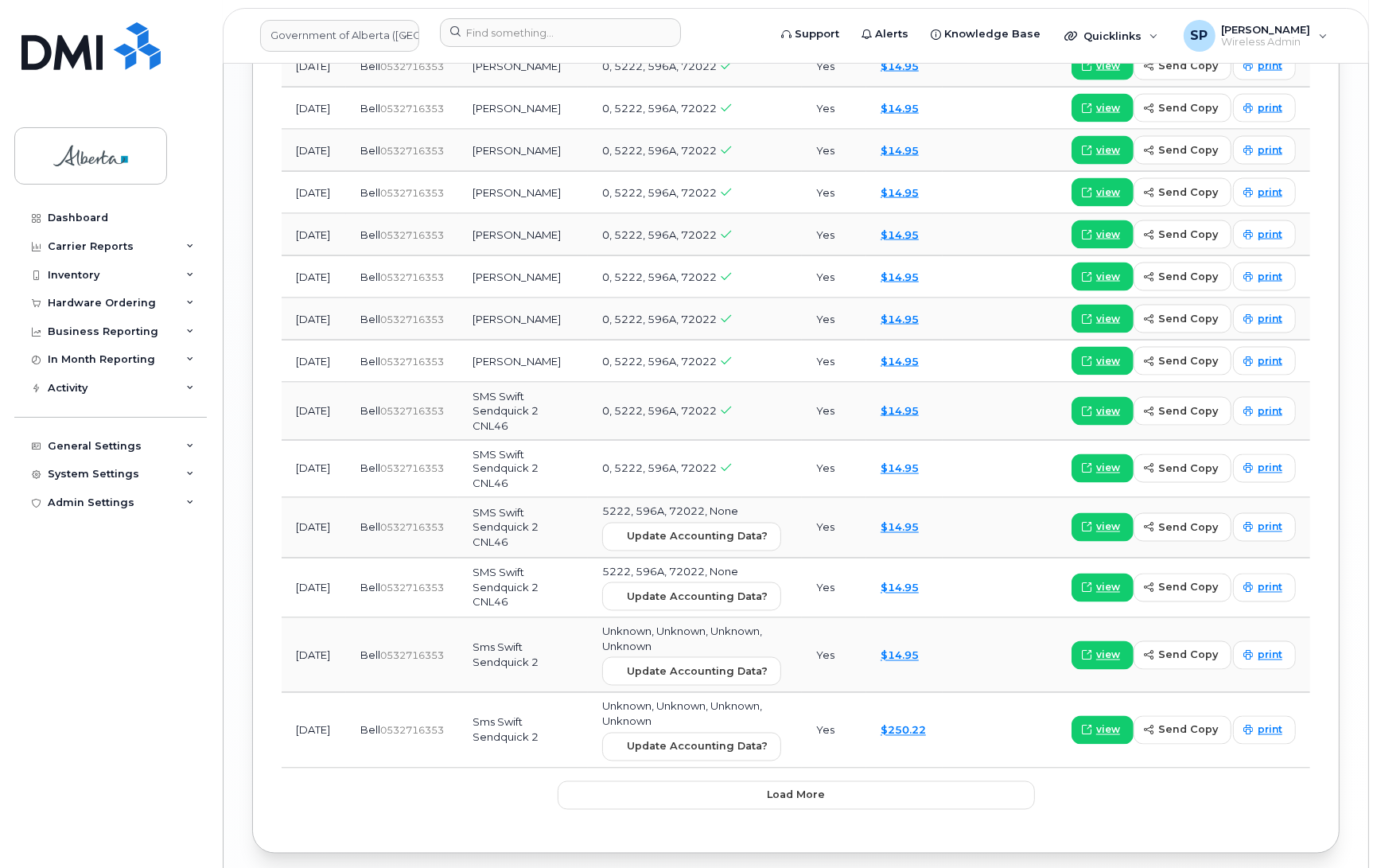
scroll to position [2364, 0]
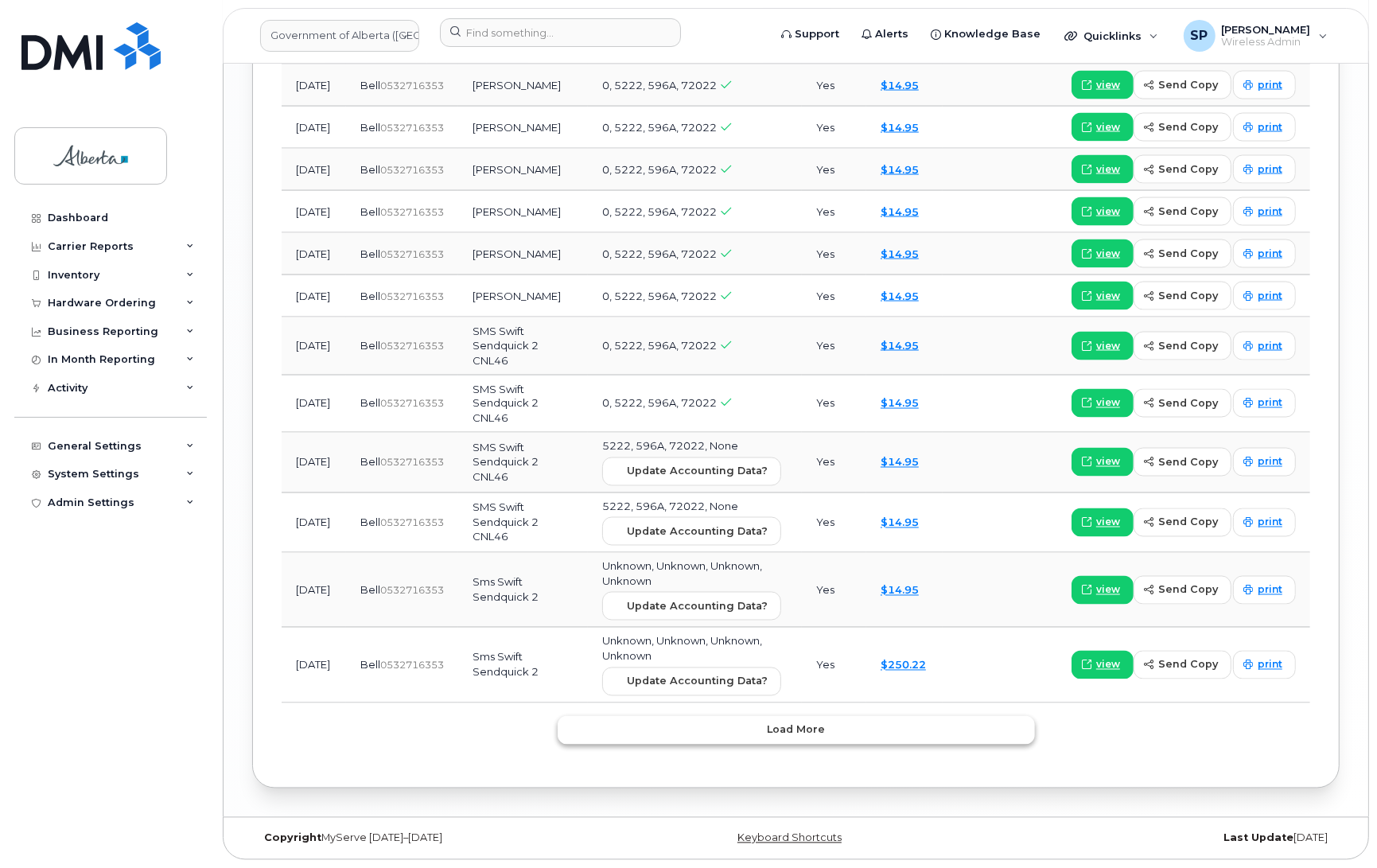
click at [808, 733] on span "Load more" at bounding box center [796, 730] width 58 height 15
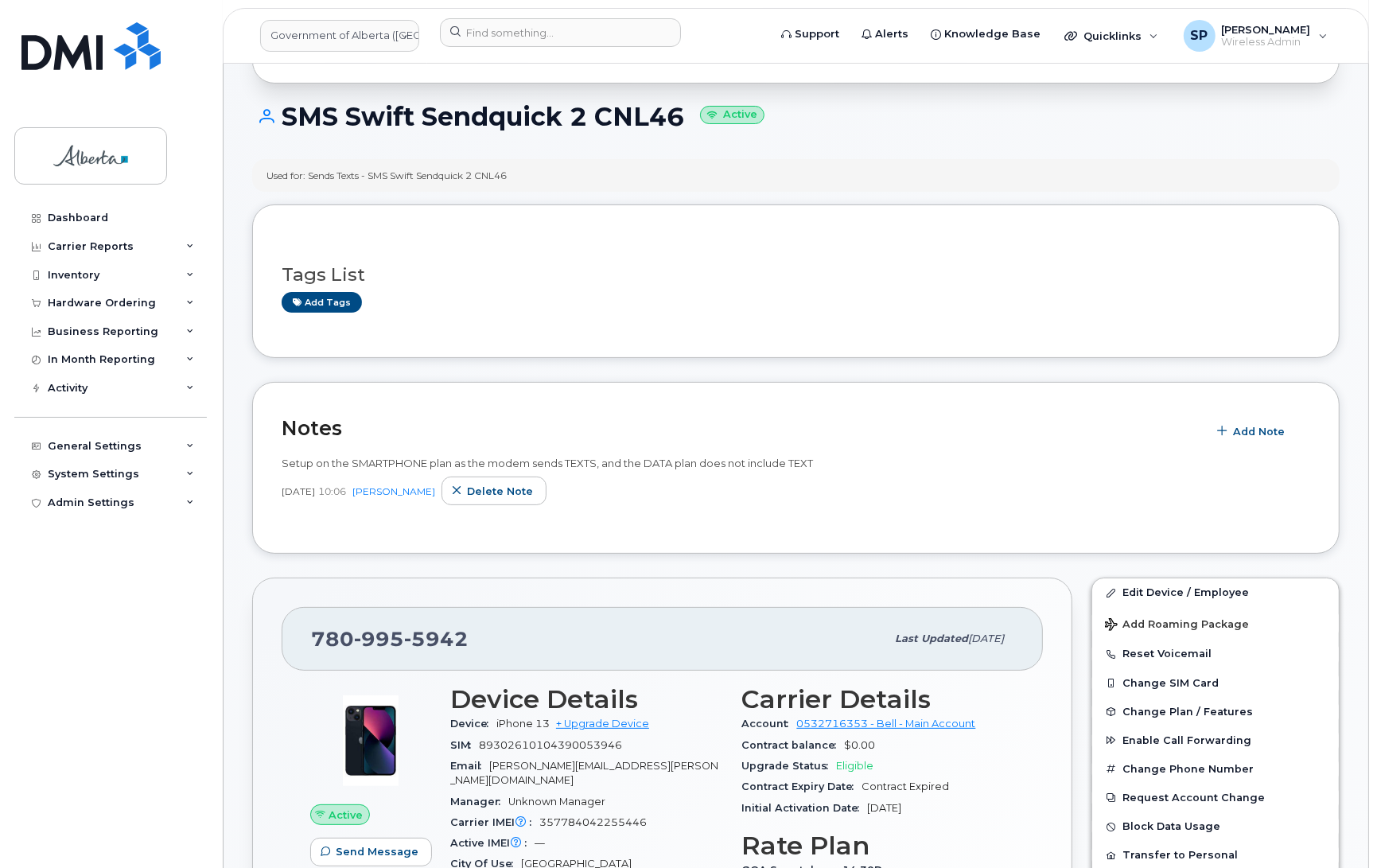
scroll to position [48, 0]
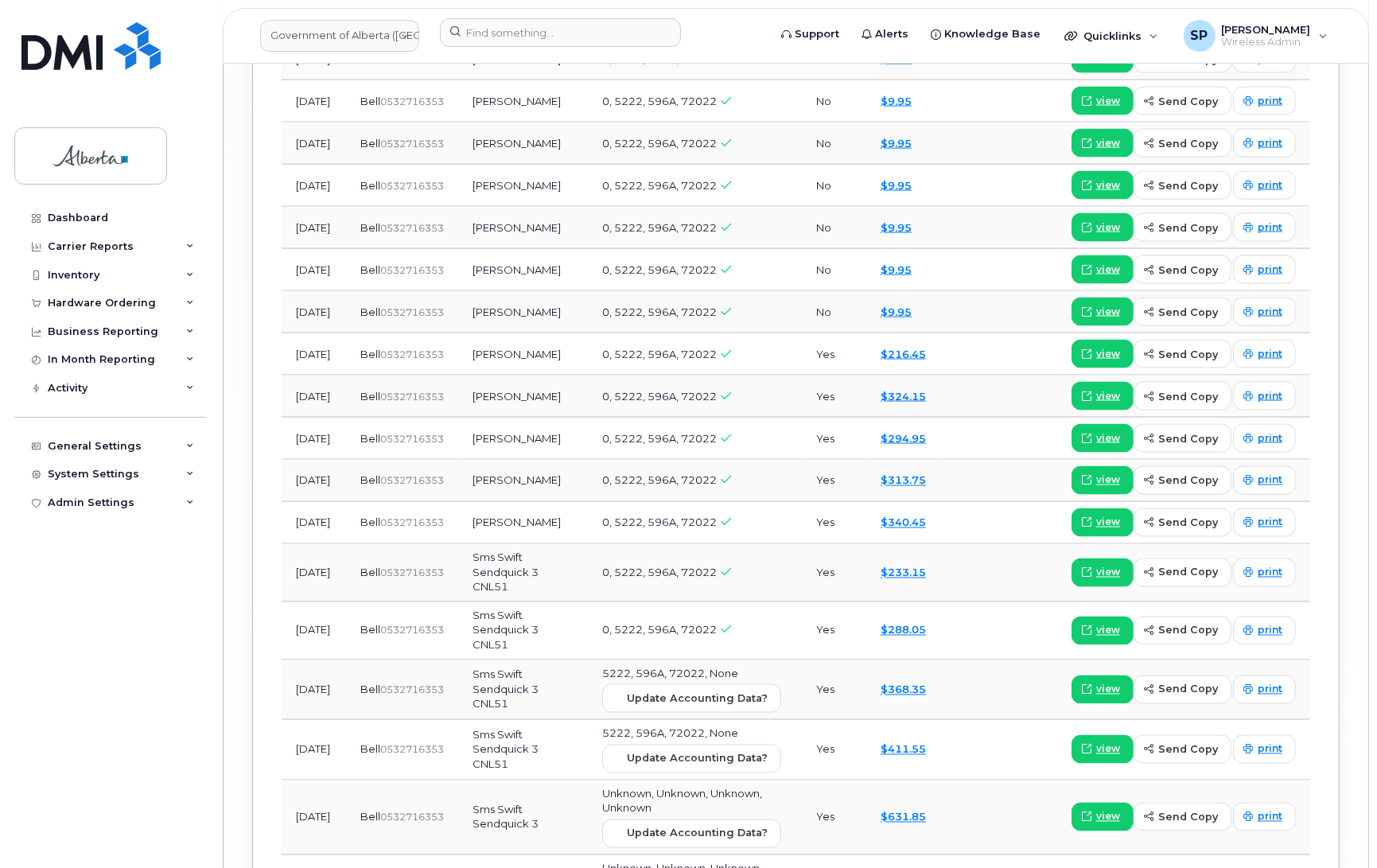
scroll to position [2525, 0]
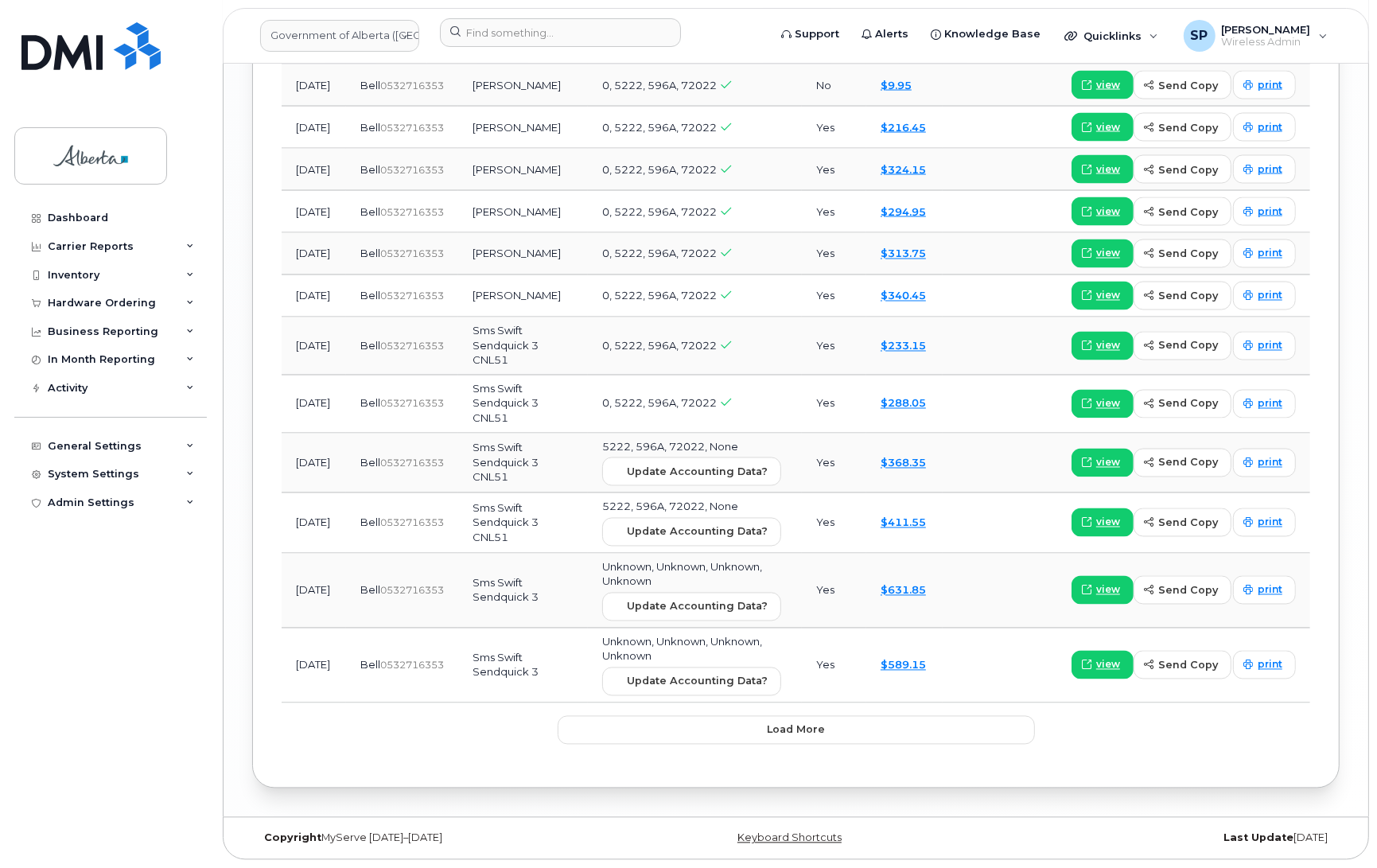
drag, startPoint x: 1376, startPoint y: 770, endPoint x: 1383, endPoint y: 715, distance: 55.4
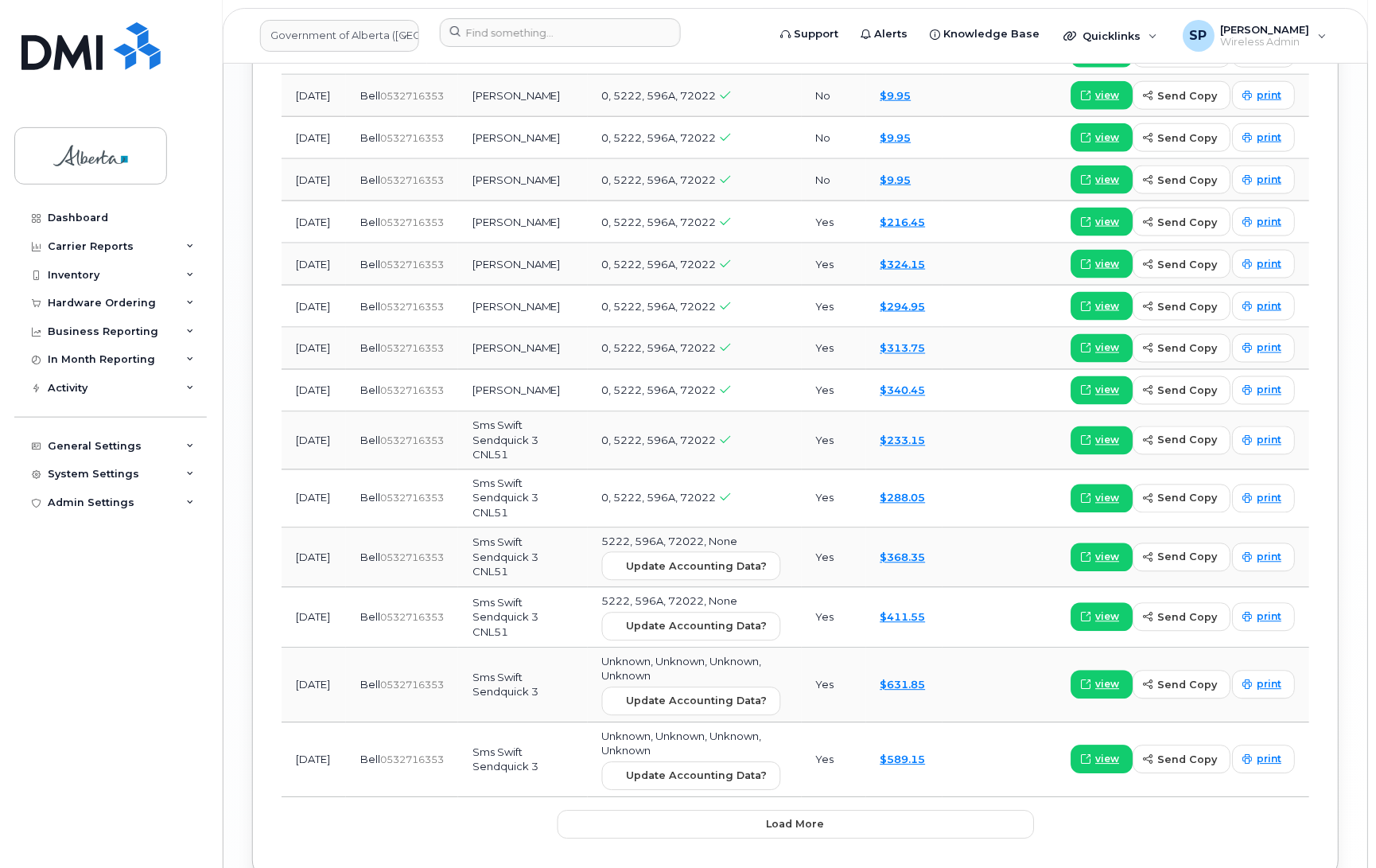
scroll to position [2444, 0]
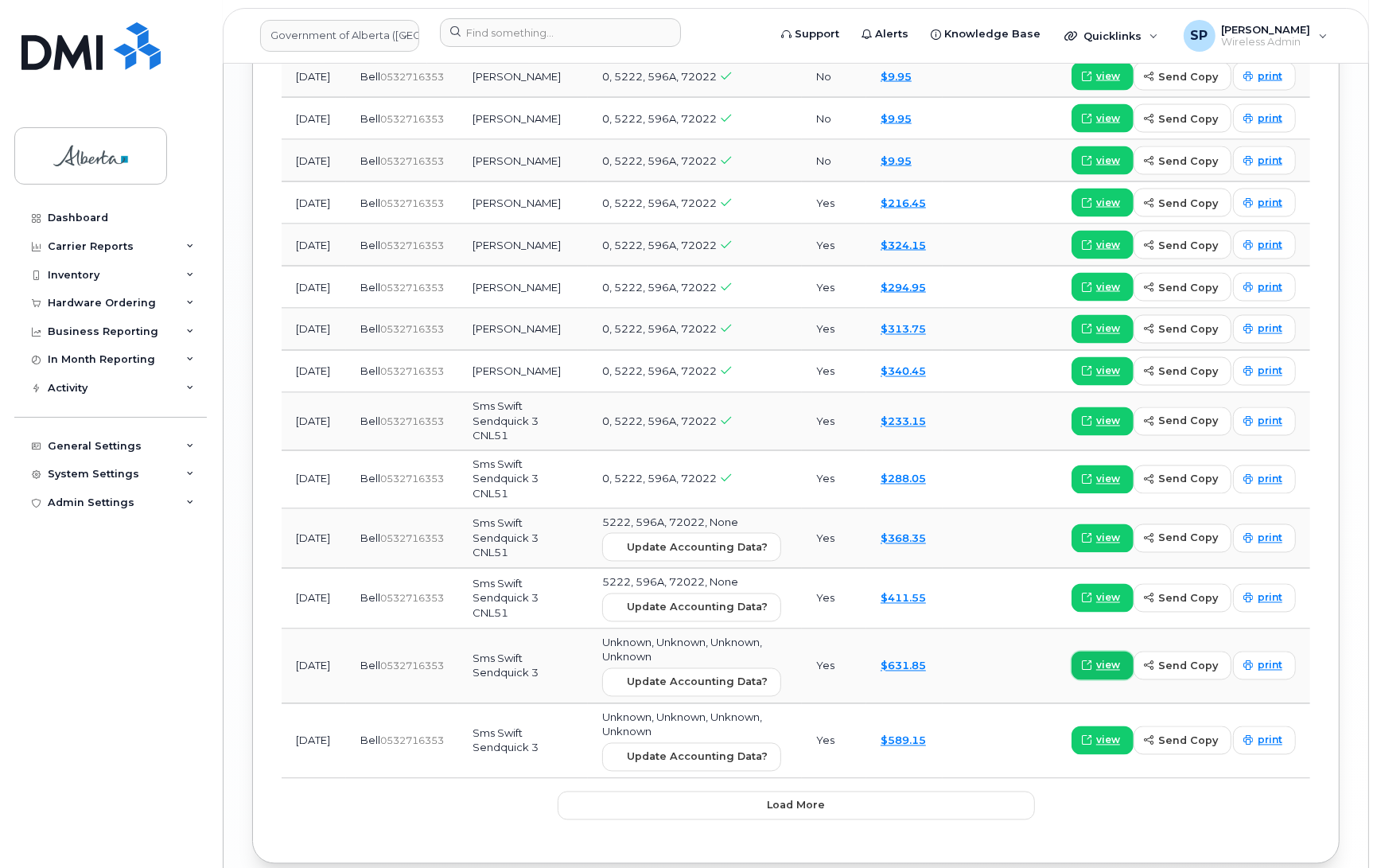
click at [1094, 671] on span at bounding box center [1086, 666] width 14 height 14
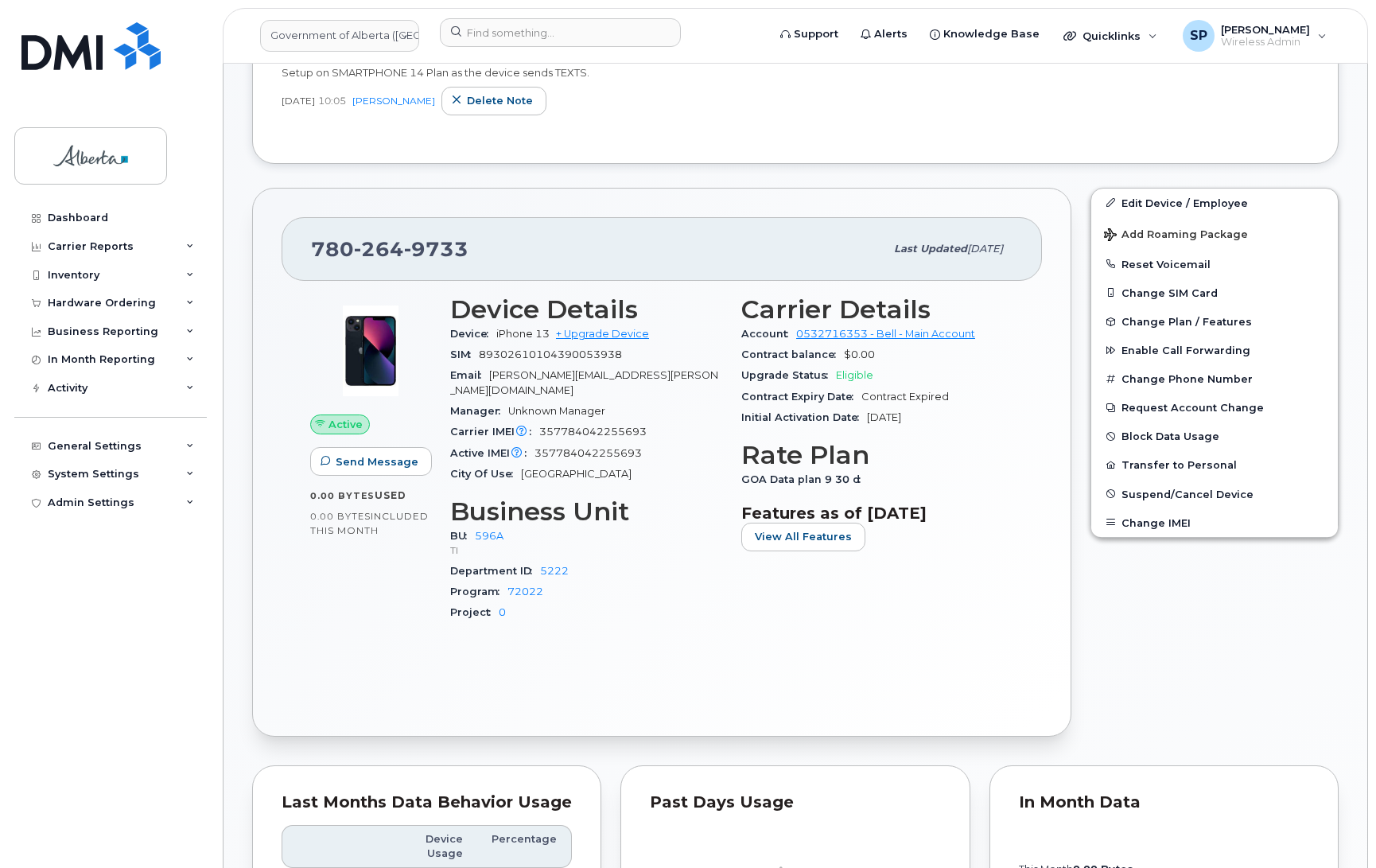
scroll to position [660, 0]
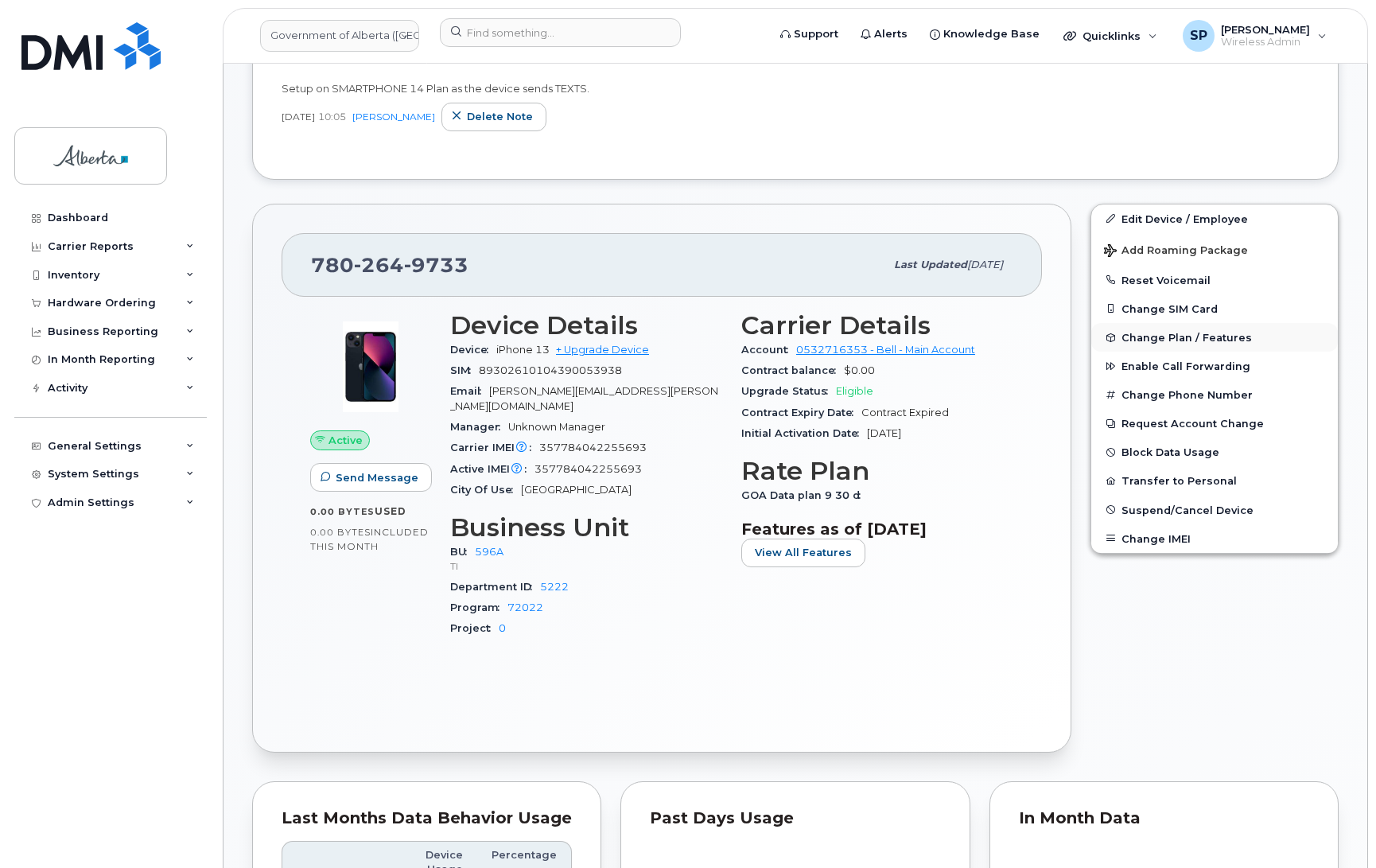
click at [1182, 339] on span "Change Plan / Features" at bounding box center [1187, 338] width 130 height 12
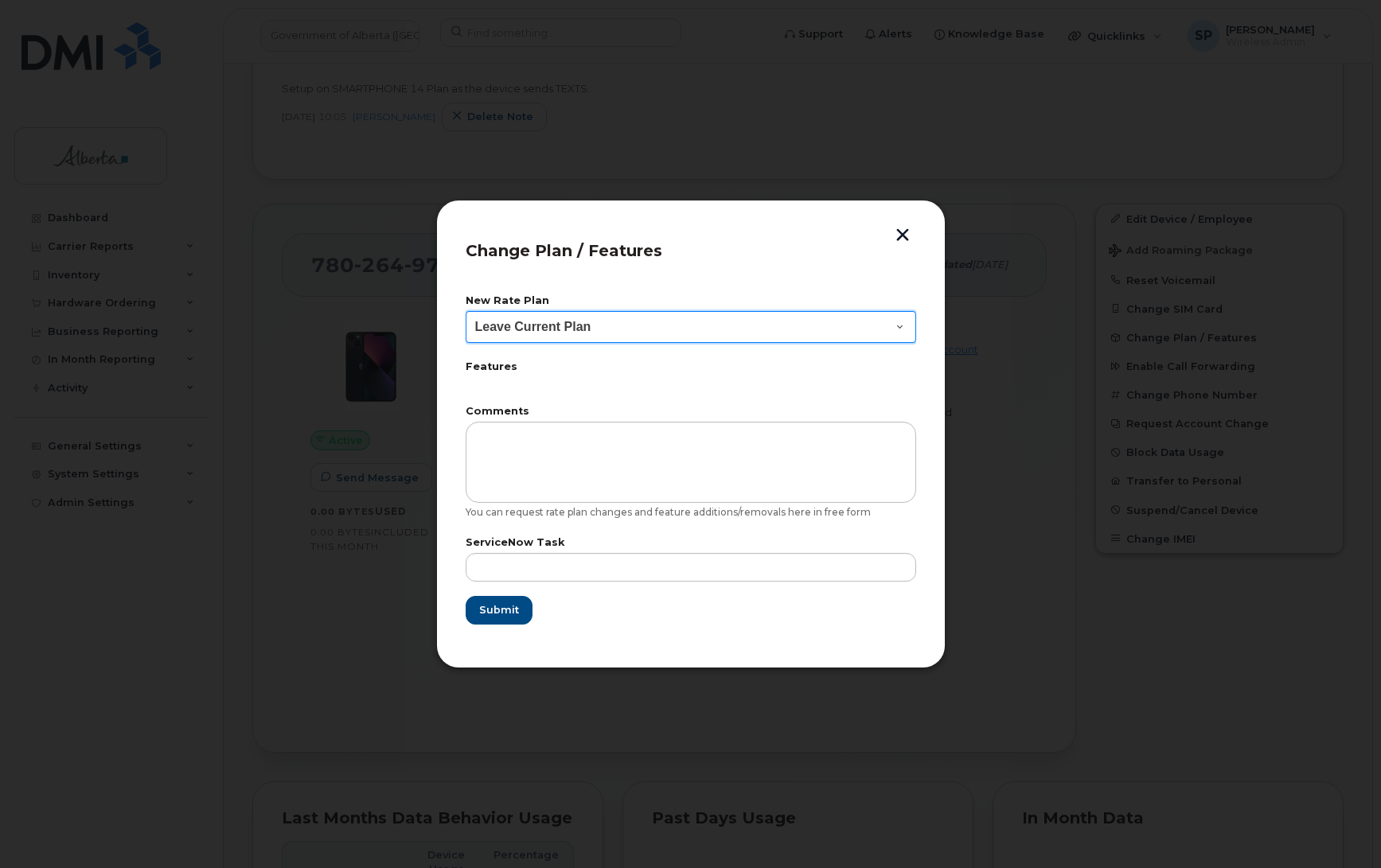
click at [618, 333] on select "Leave Current Plan GOA - Voice Plan 5 GOA Smartphone 14 30D GOA Unlimited Smart…" at bounding box center [691, 327] width 450 height 32
select select "2483362"
click at [466, 311] on select "Leave Current Plan GOA - Voice Plan 5 GOA Smartphone 14 30D GOA Unlimited Smart…" at bounding box center [691, 327] width 450 height 32
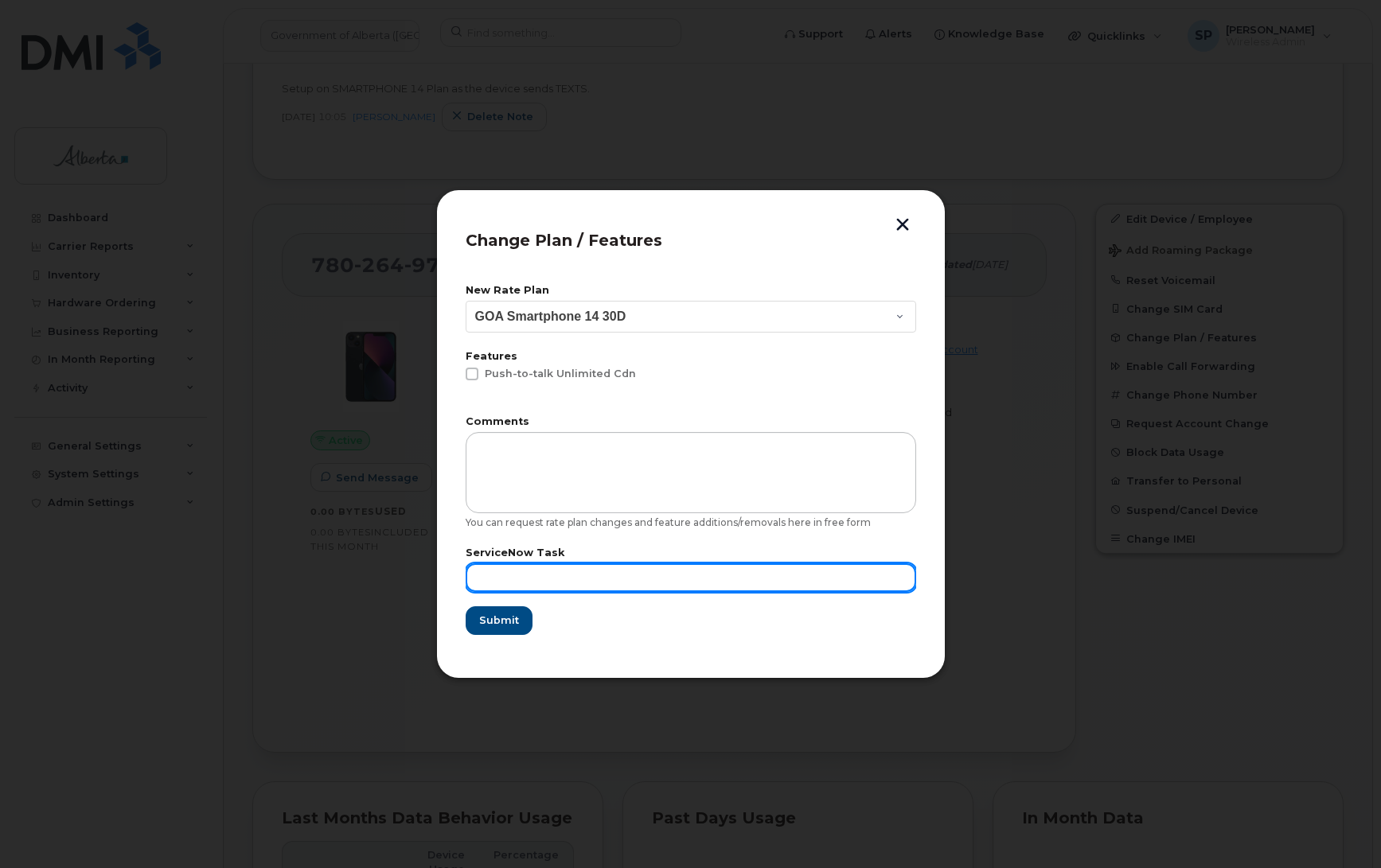
drag, startPoint x: 581, startPoint y: 579, endPoint x: 594, endPoint y: 577, distance: 13.2
click at [583, 579] on input "text" at bounding box center [691, 578] width 450 height 29
type input "Netops"
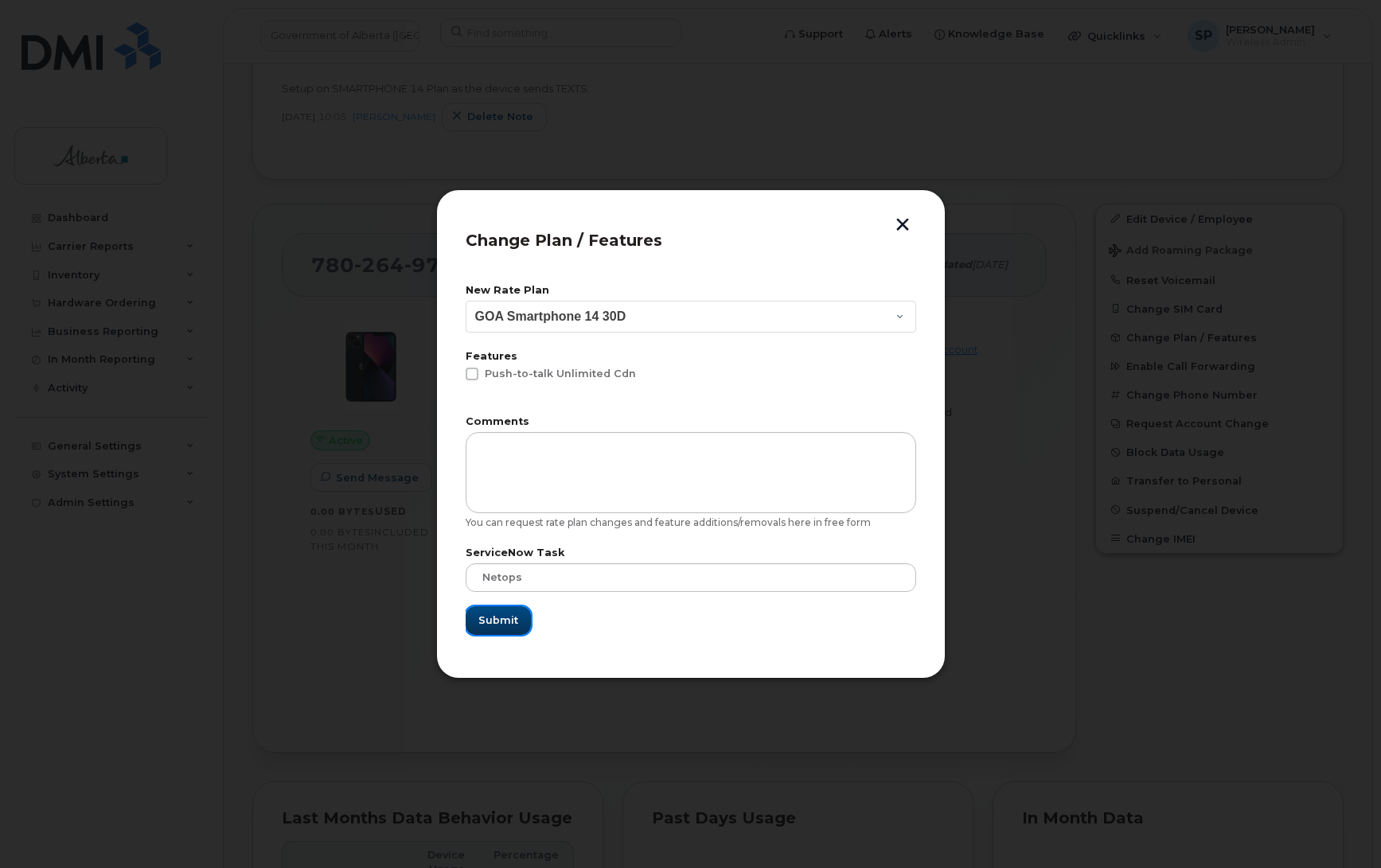
click at [498, 615] on span "Submit" at bounding box center [498, 621] width 40 height 15
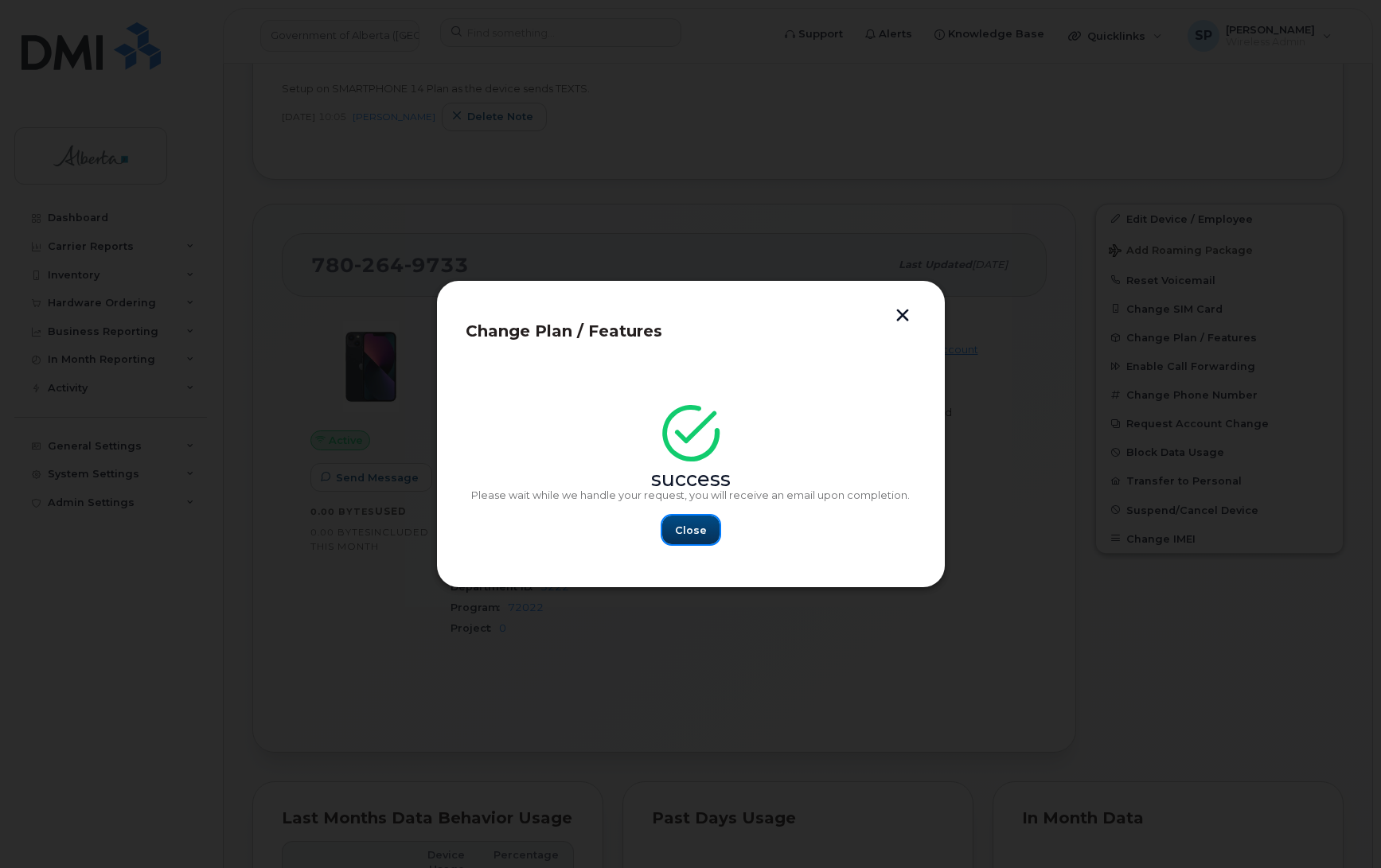
click at [690, 533] on span "Close" at bounding box center [690, 530] width 32 height 15
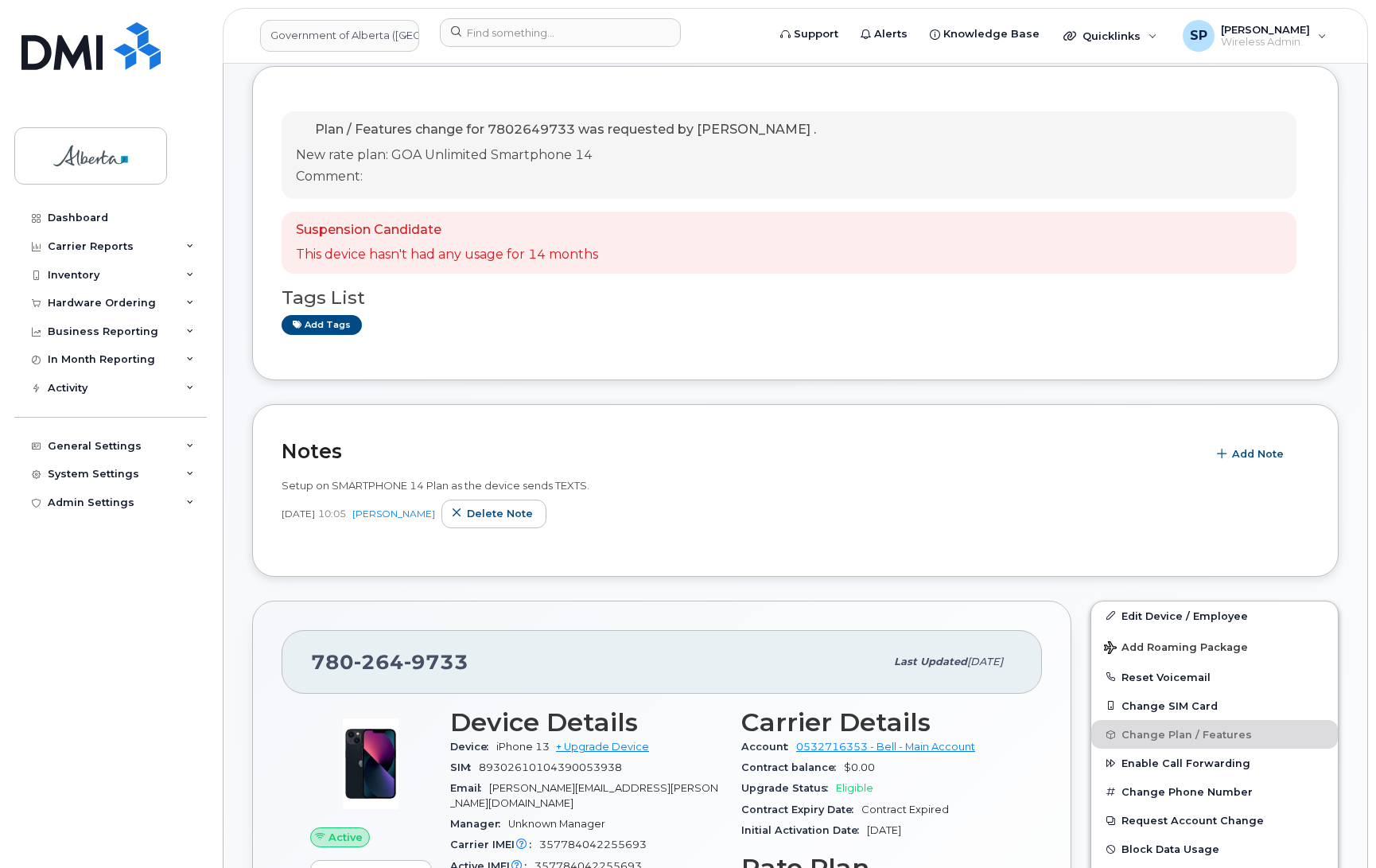
scroll to position [0, 0]
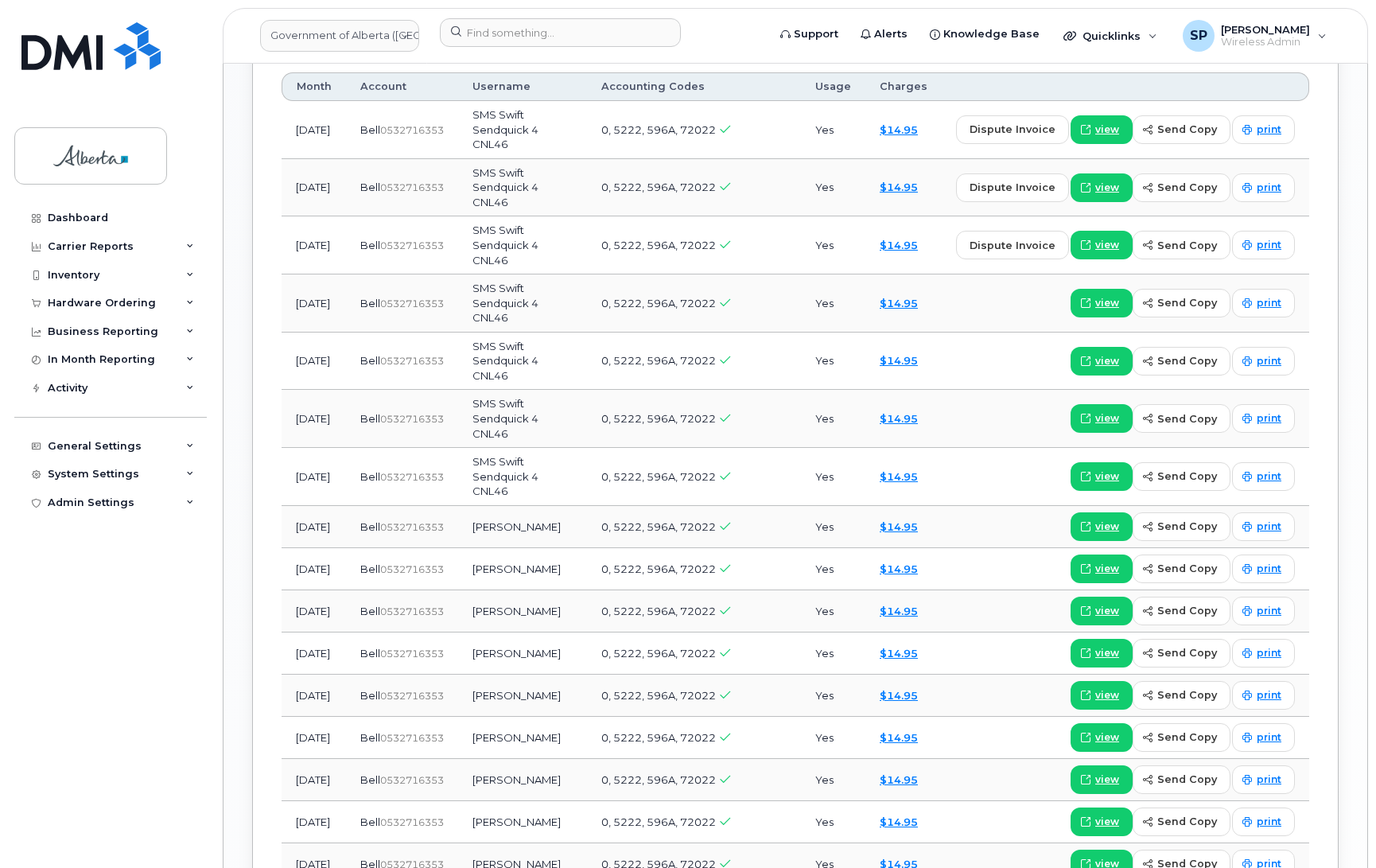
scroll to position [1612, 0]
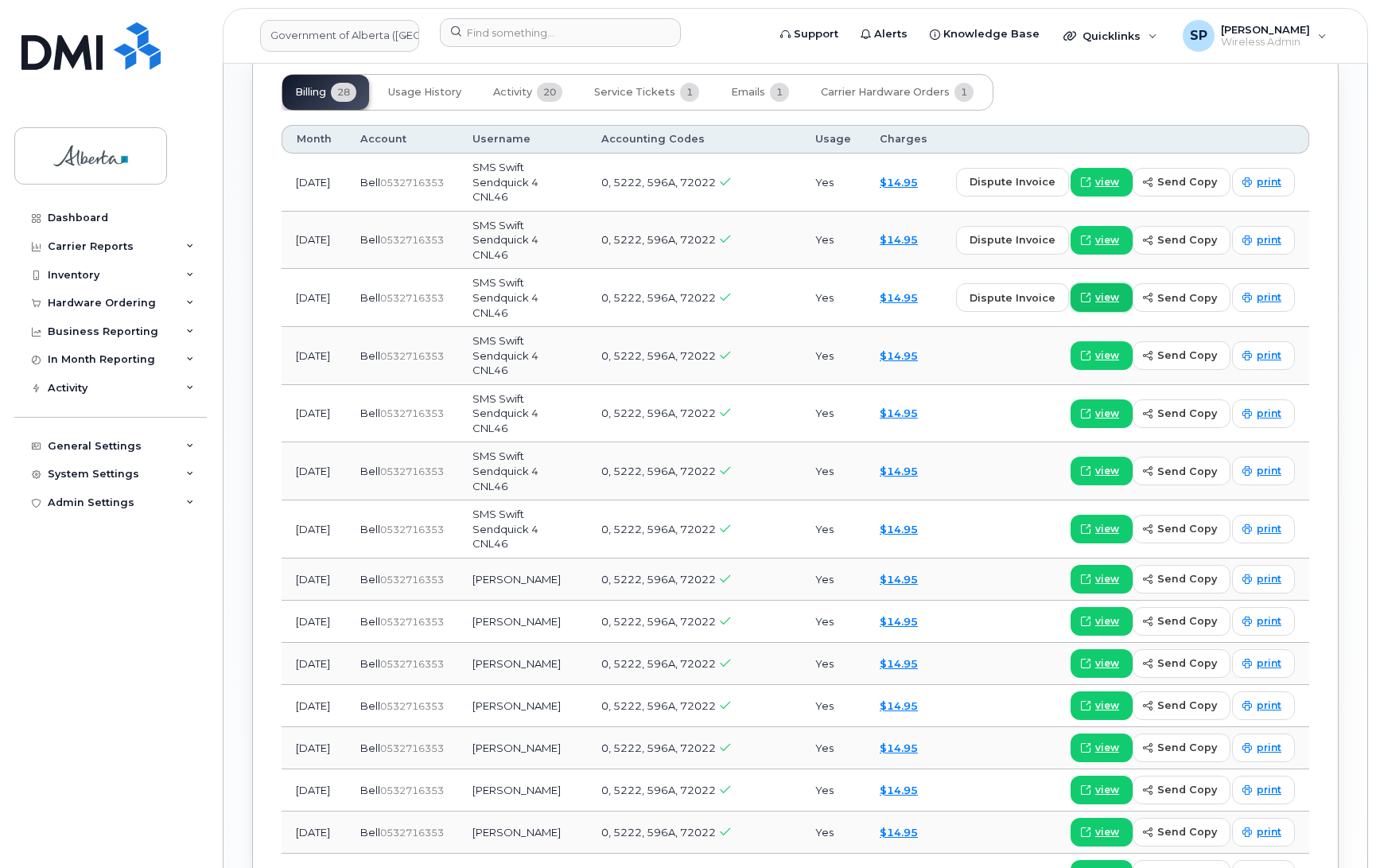
click at [1101, 291] on span "view" at bounding box center [1107, 298] width 24 height 14
click at [1093, 572] on span at bounding box center [1085, 579] width 14 height 14
click at [497, 28] on input at bounding box center [560, 32] width 241 height 29
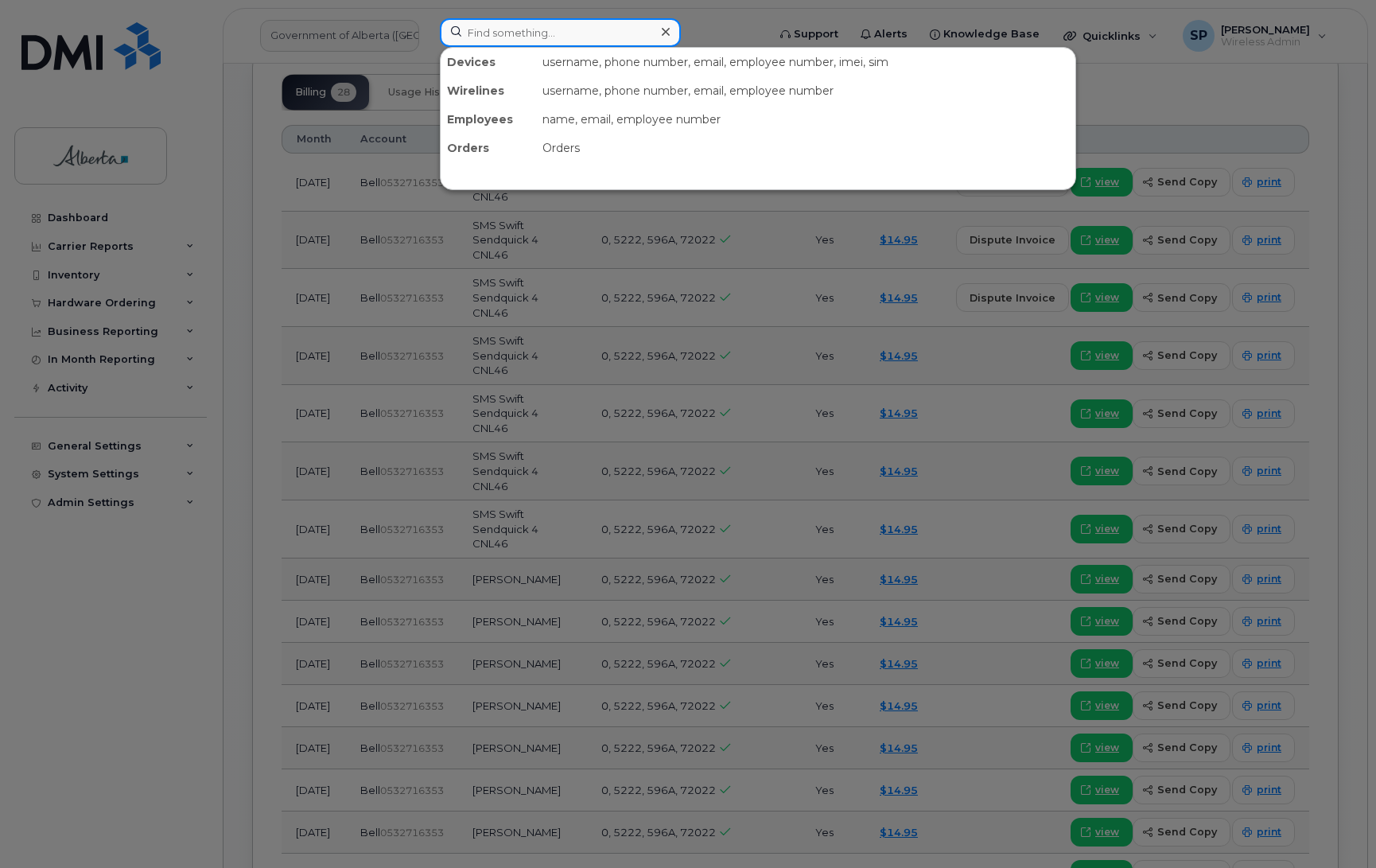
paste input "7808873072"
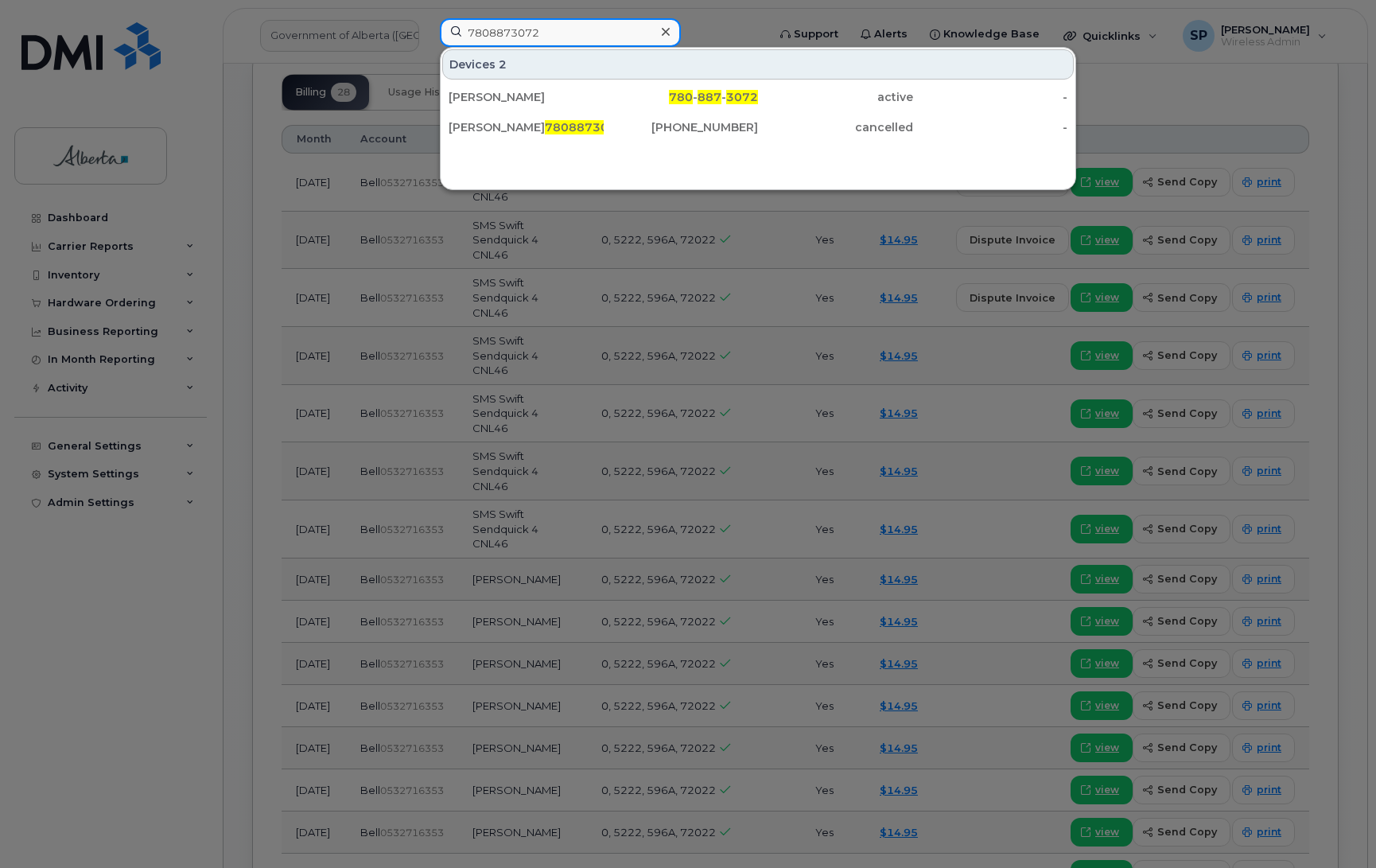
type input "7808873072"
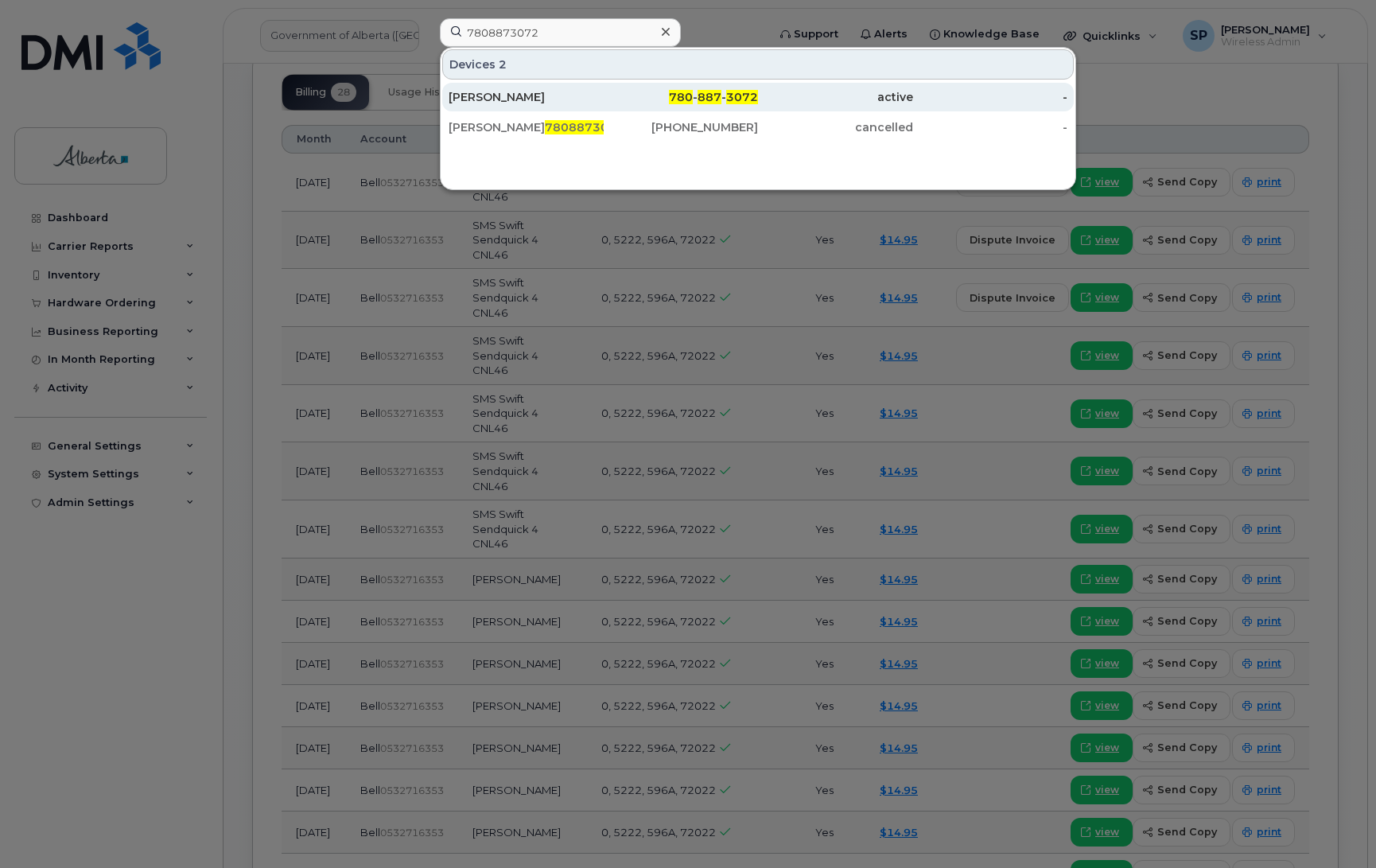
click at [518, 100] on div "[PERSON_NAME]" at bounding box center [526, 97] width 155 height 16
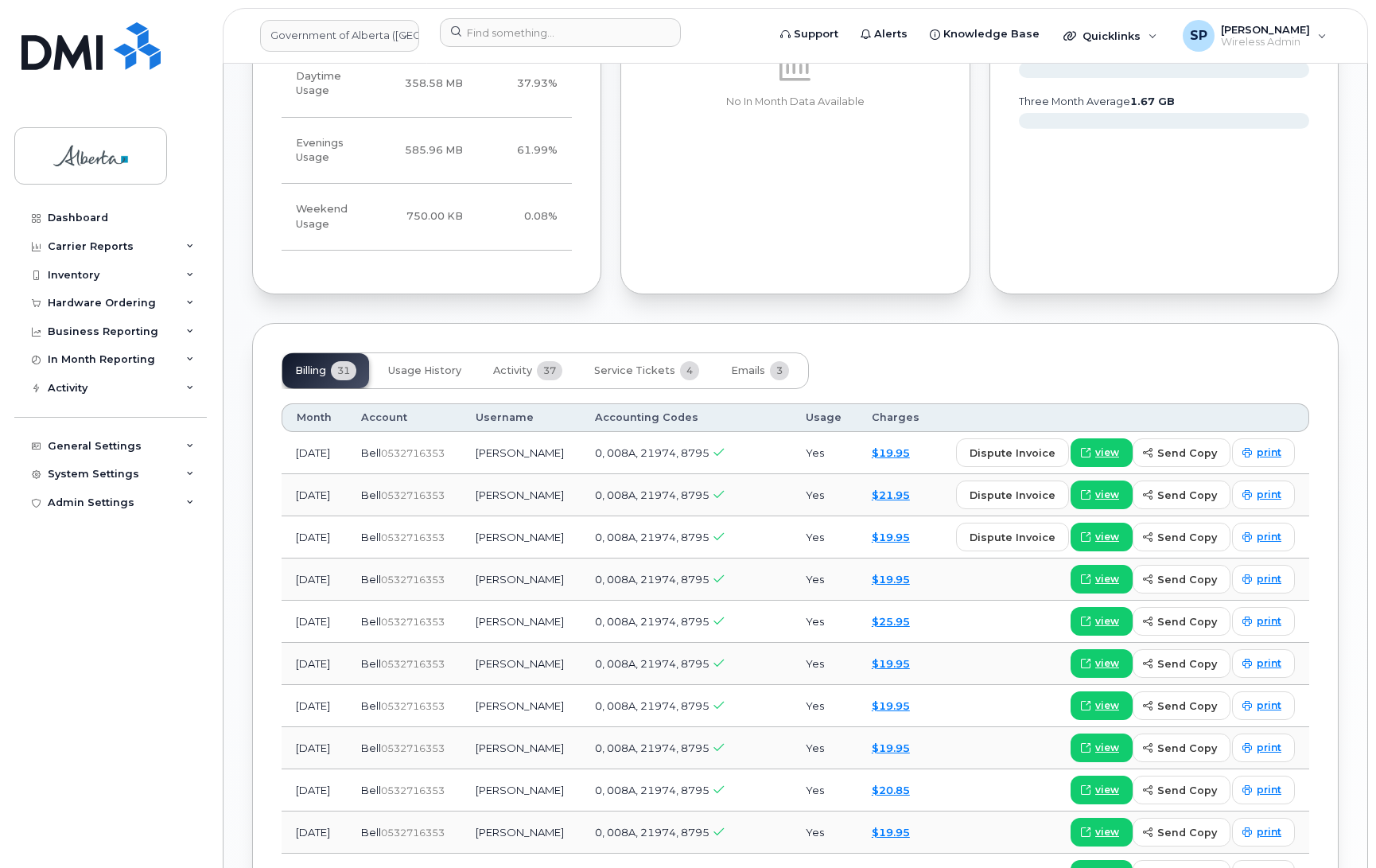
scroll to position [1226, 0]
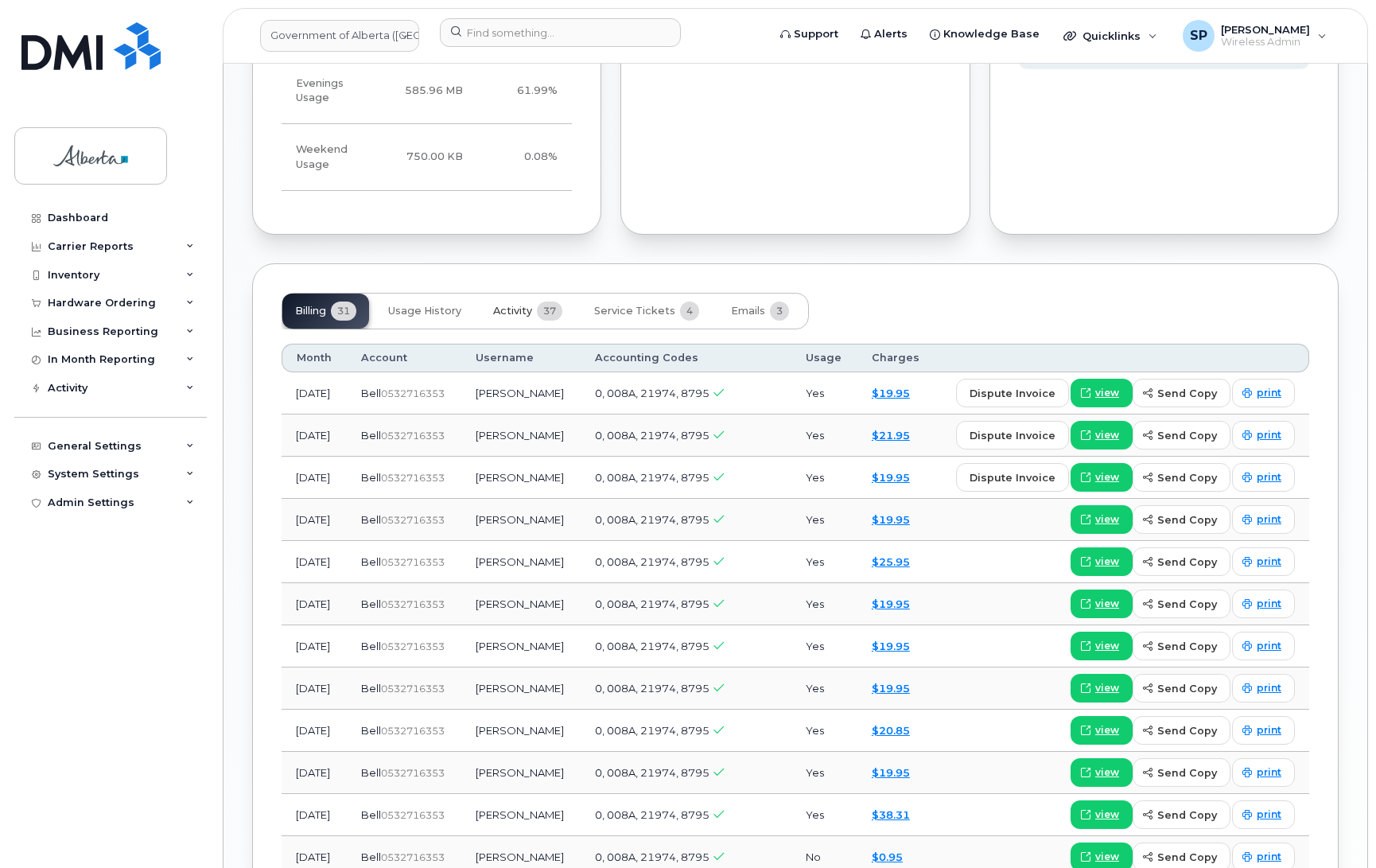
click at [506, 304] on span "Activity" at bounding box center [513, 310] width 39 height 13
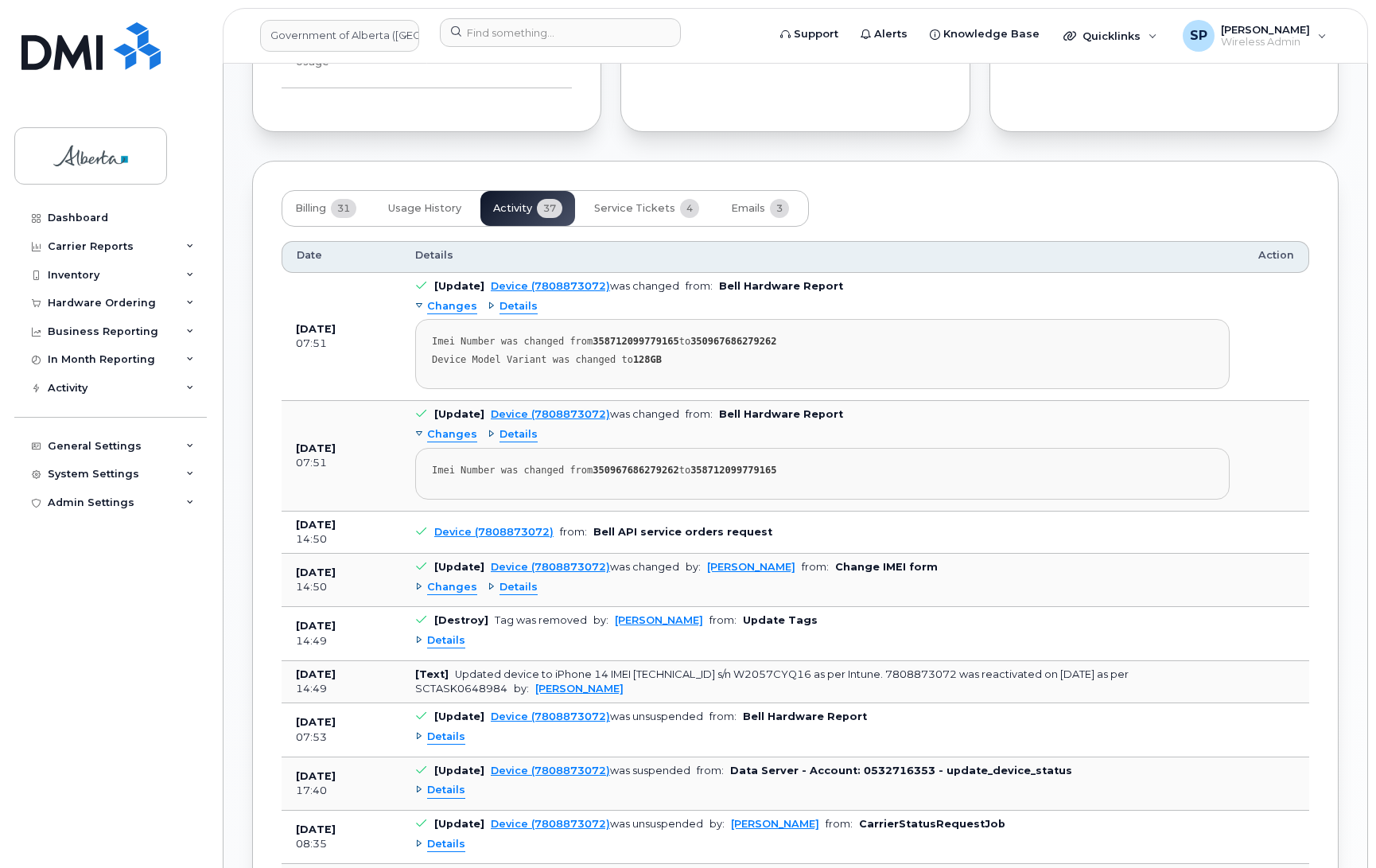
scroll to position [1321, 0]
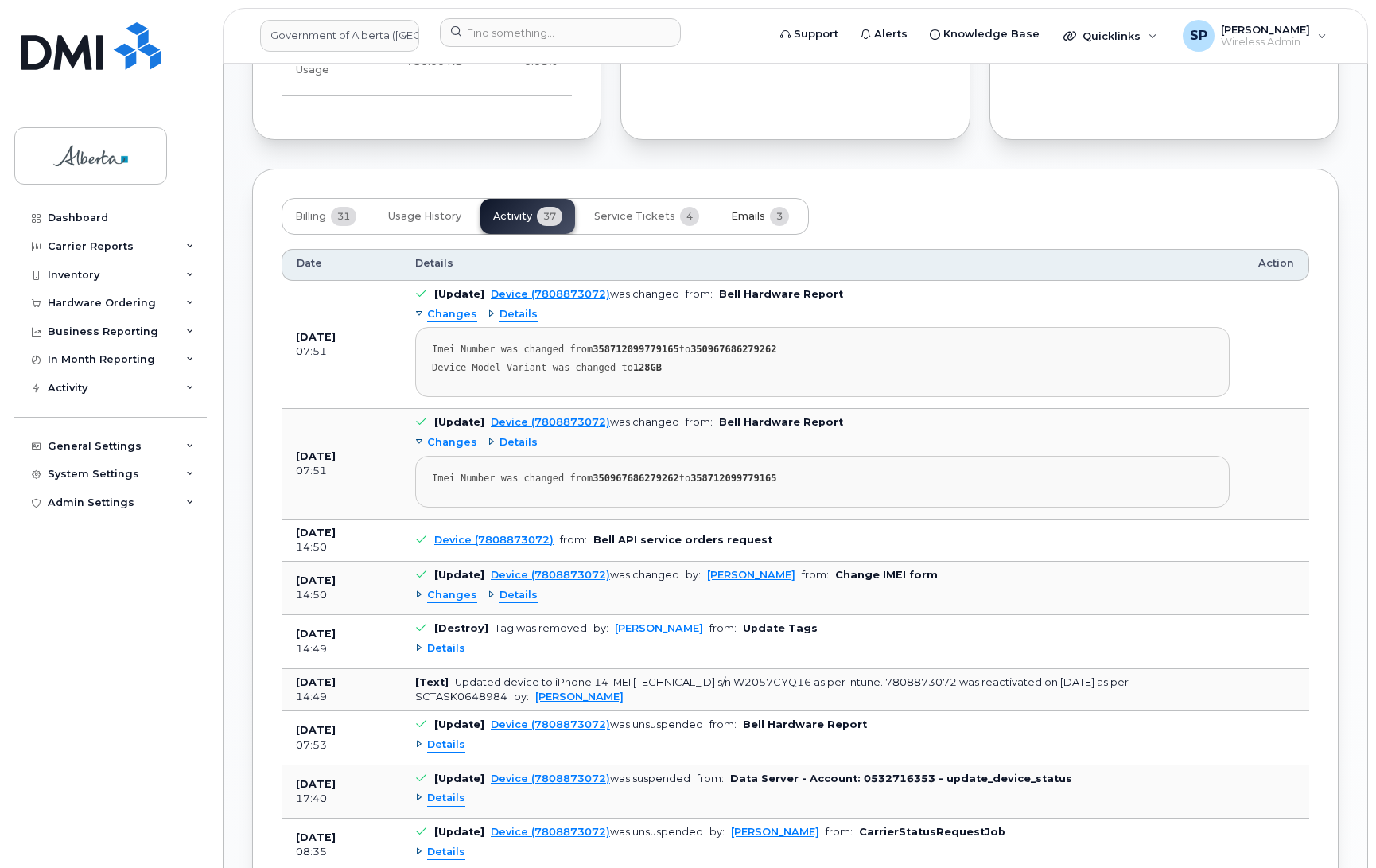
click at [752, 210] on span "Emails" at bounding box center [749, 216] width 34 height 13
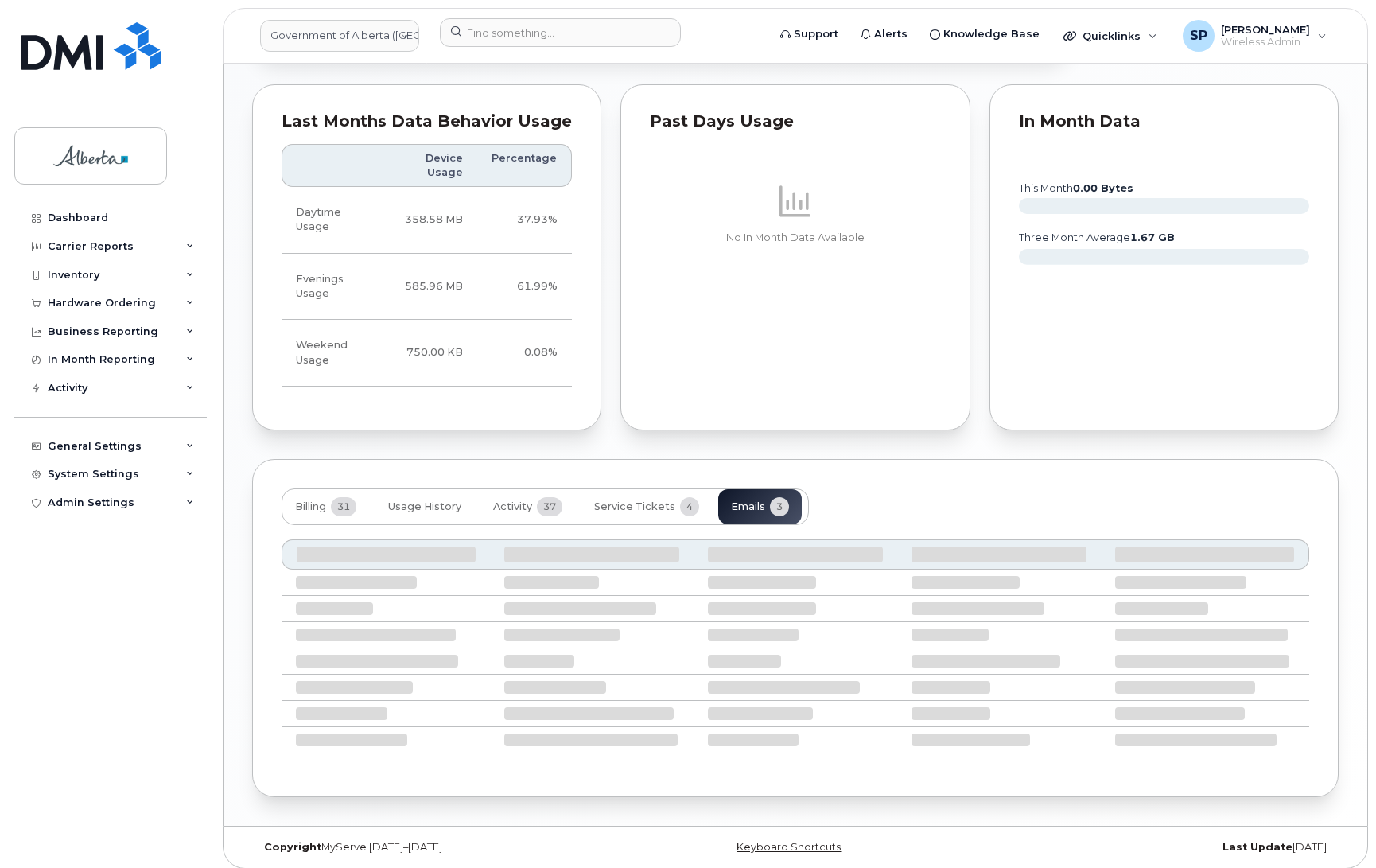
scroll to position [929, 0]
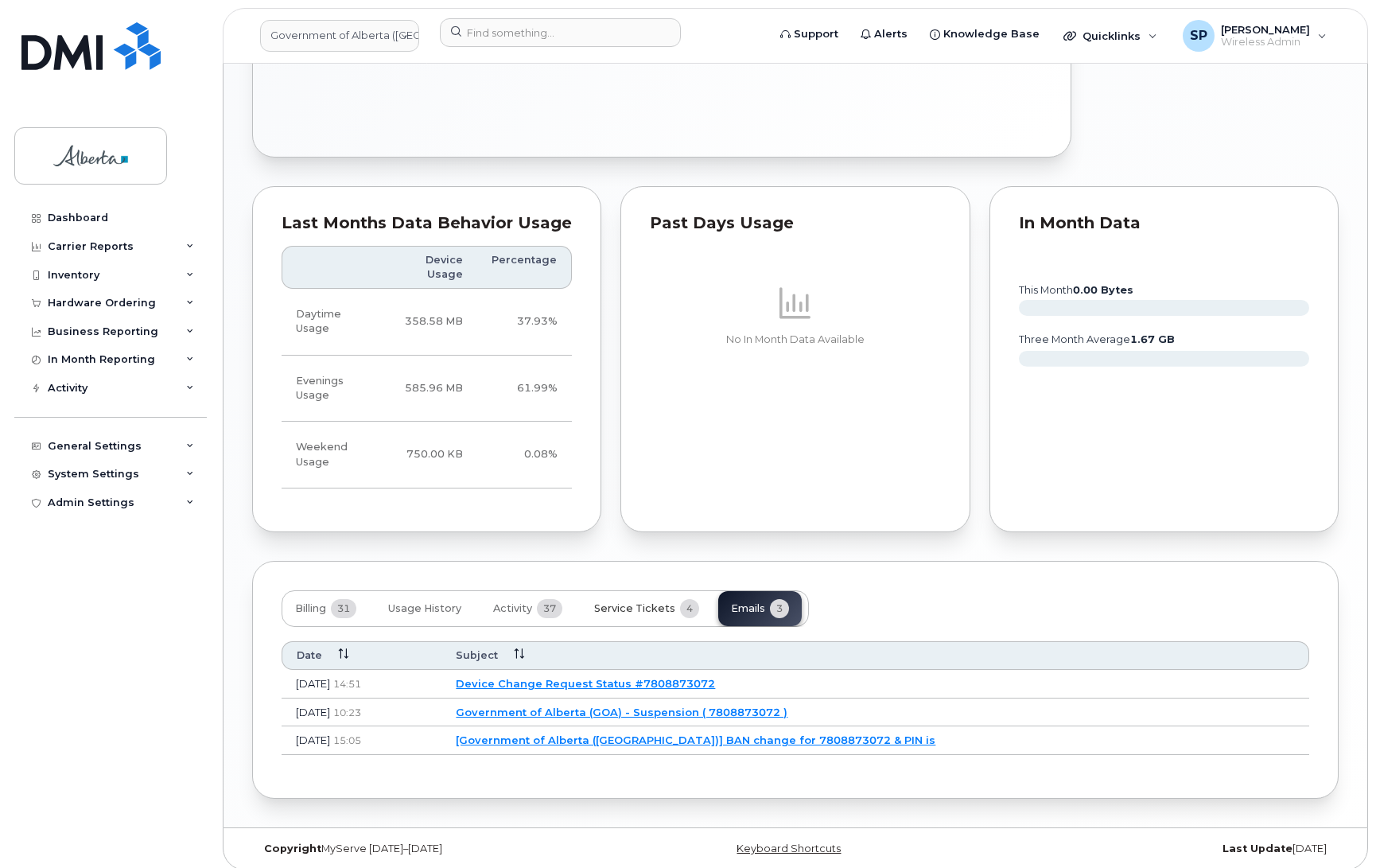
click at [630, 602] on span "Service Tickets" at bounding box center [634, 608] width 81 height 13
